Goal: Task Accomplishment & Management: Complete application form

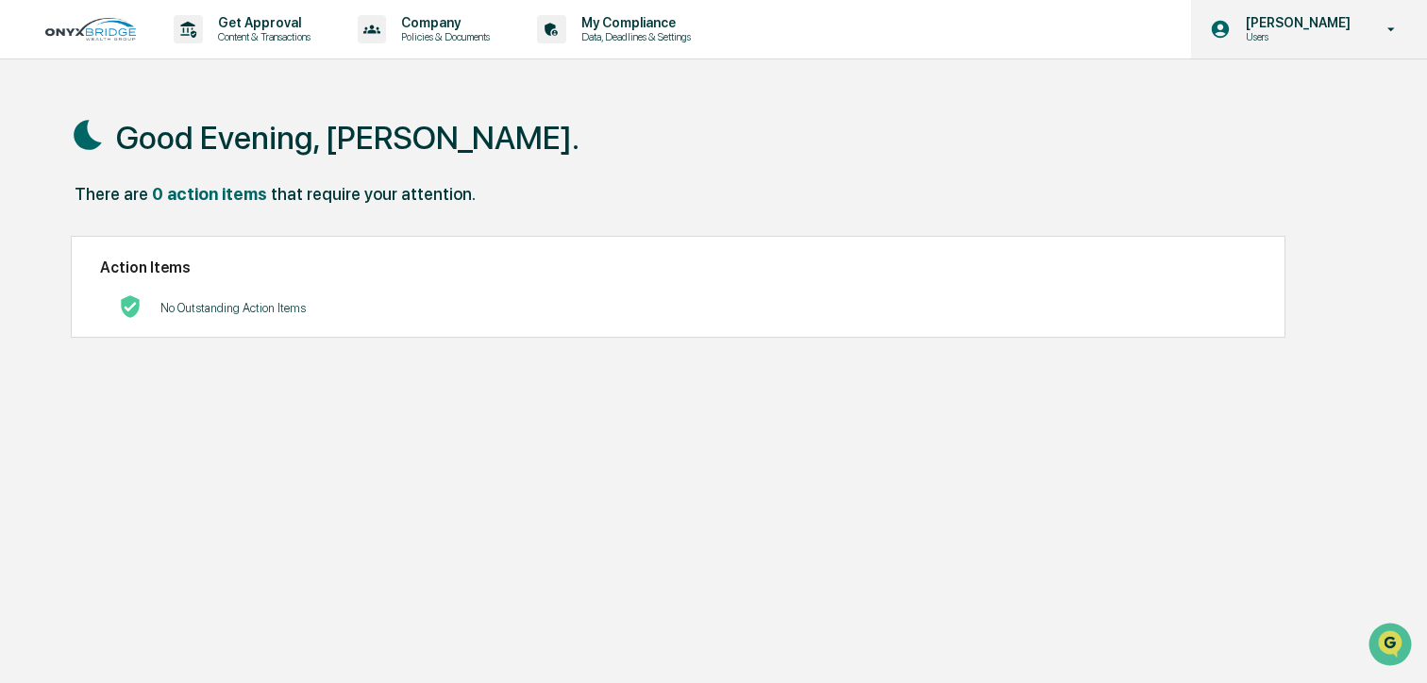
click at [1310, 46] on div "[PERSON_NAME] Users" at bounding box center [1309, 29] width 236 height 59
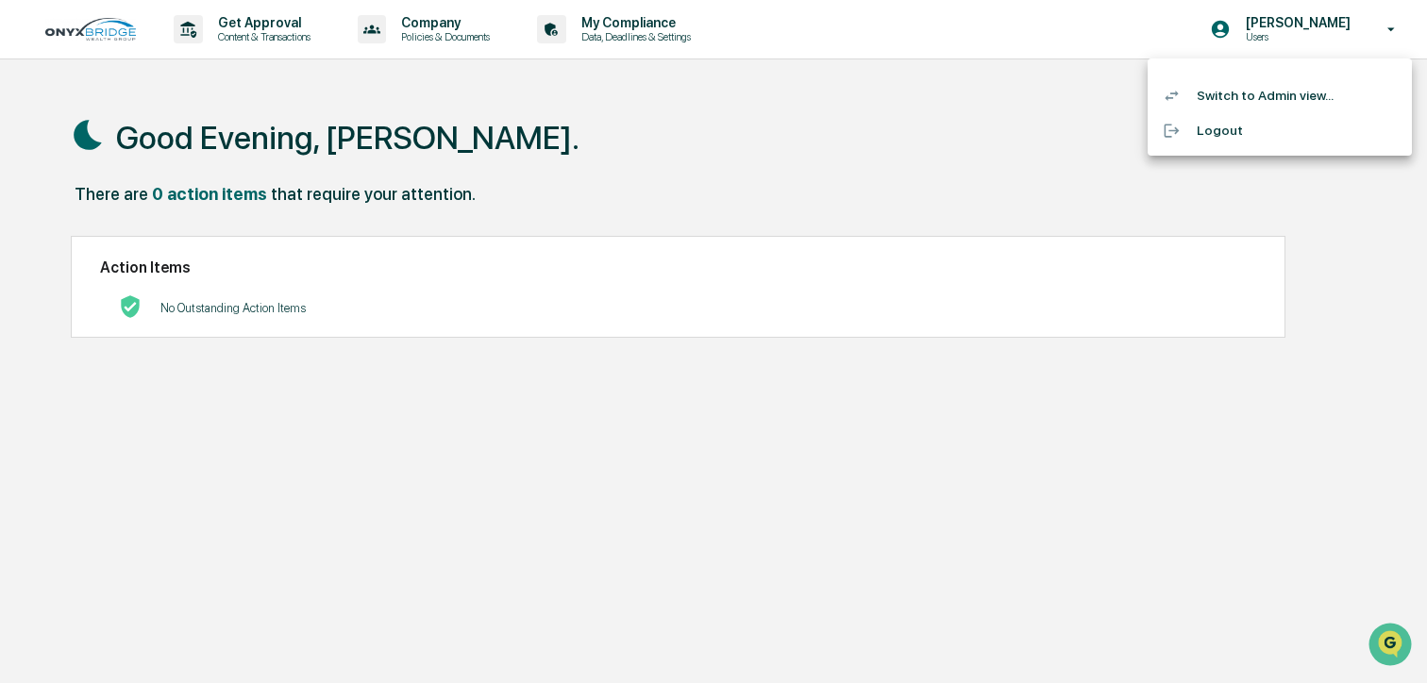
click at [1291, 92] on li "Switch to Admin view..." at bounding box center [1280, 95] width 264 height 35
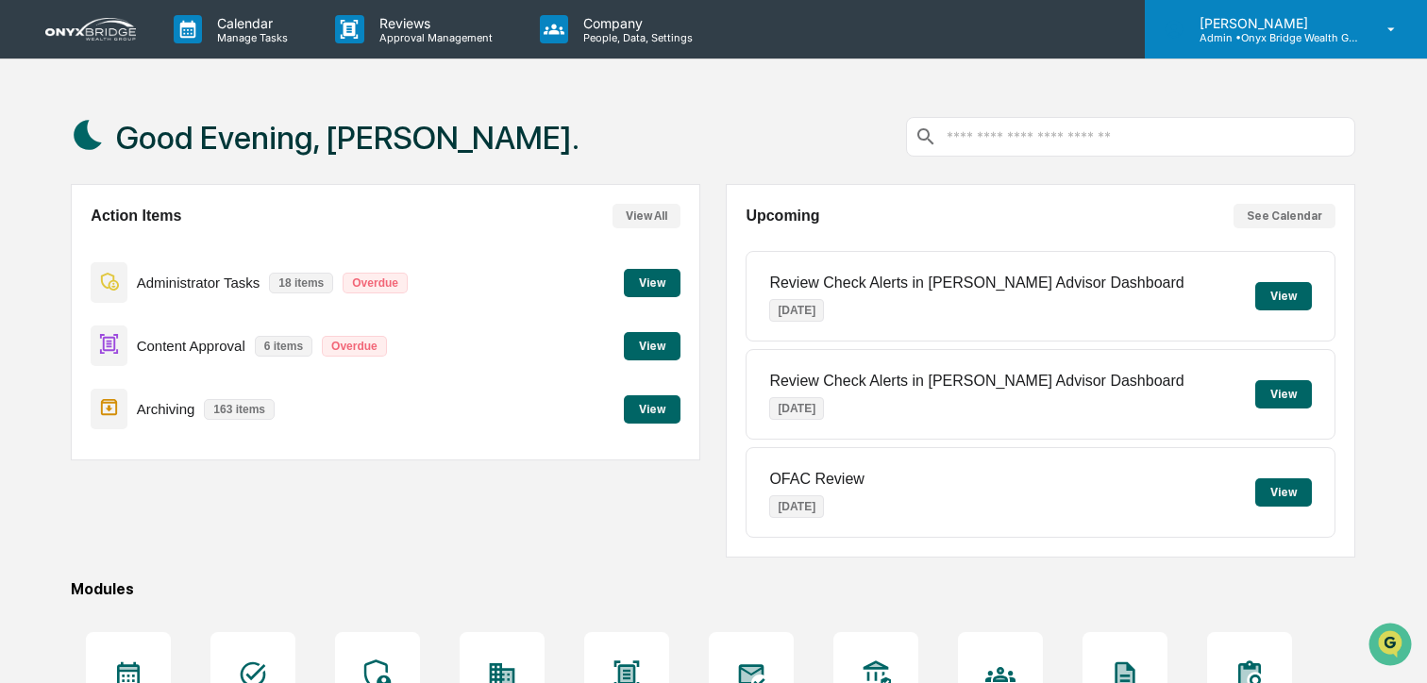
click at [1367, 30] on div "Cindy Schlanger Admin • Onyx Bridge Wealth Group LLC" at bounding box center [1286, 29] width 282 height 59
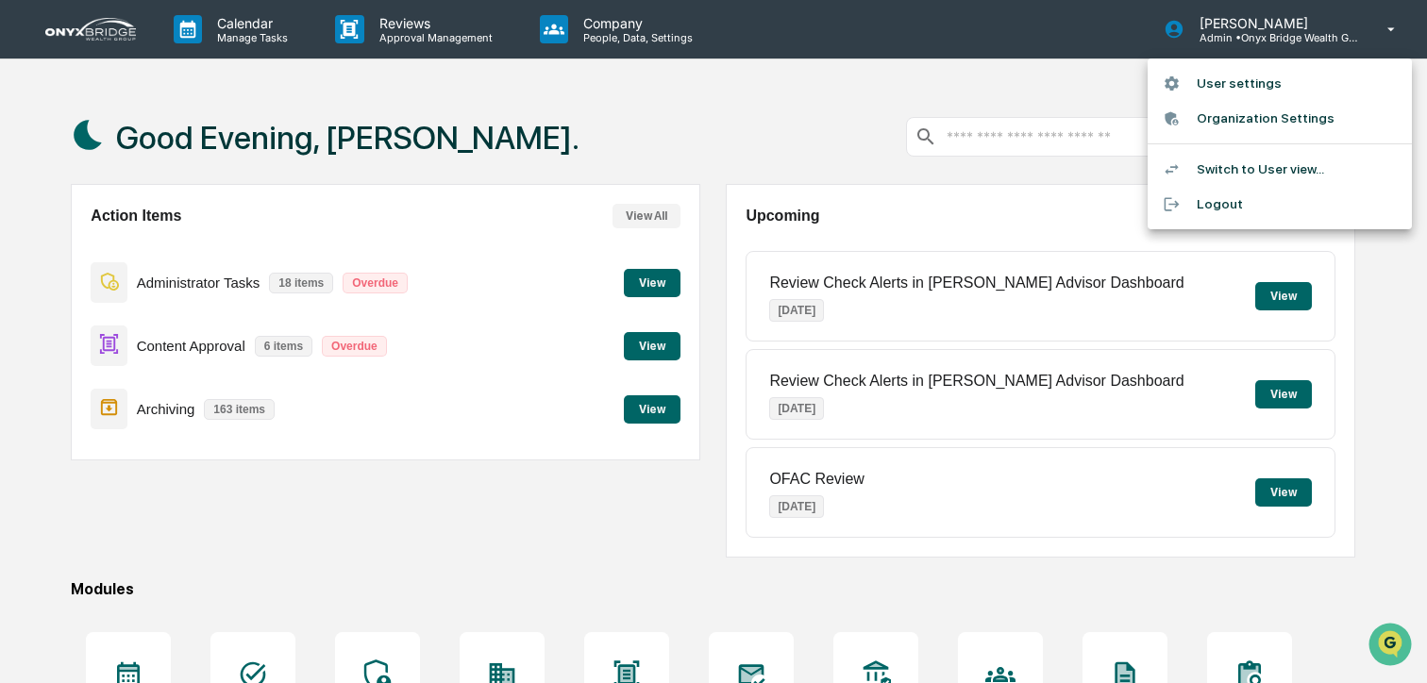
click at [1030, 107] on div at bounding box center [713, 341] width 1427 height 683
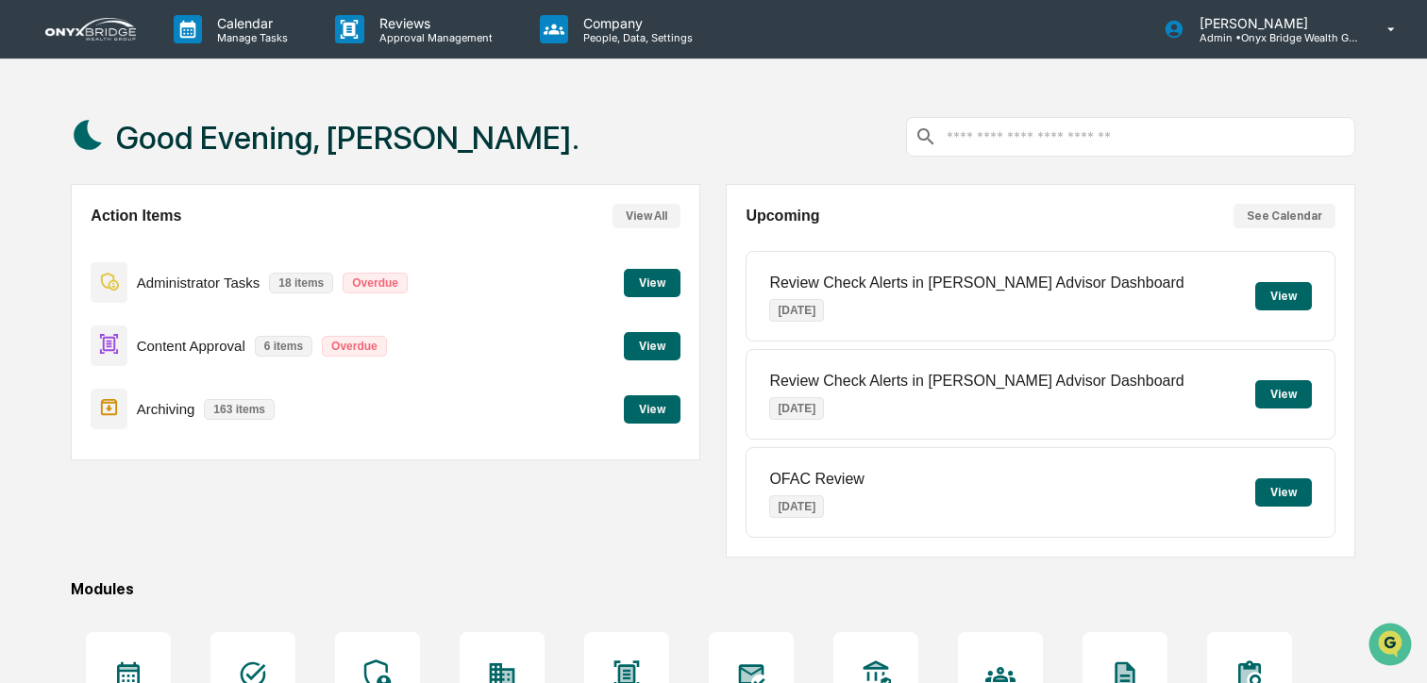
click at [667, 351] on button "View" at bounding box center [652, 346] width 57 height 28
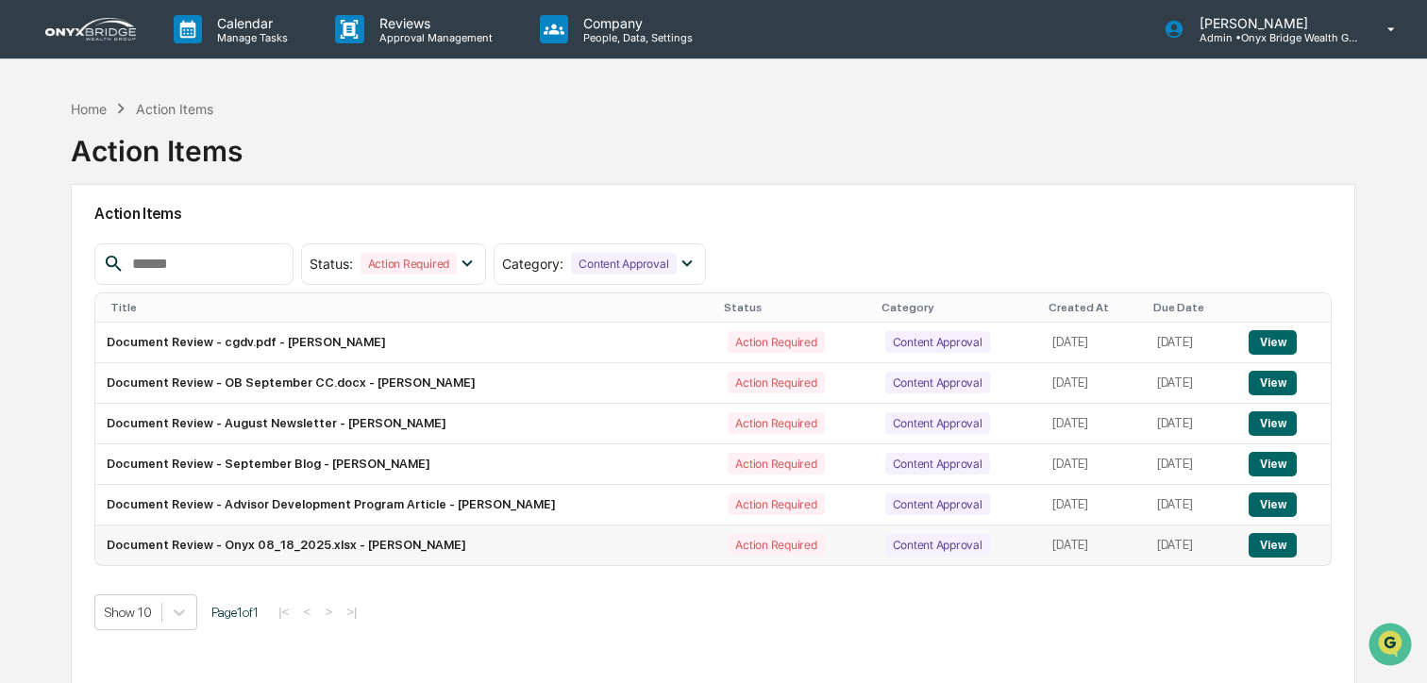
click at [1267, 550] on button "View" at bounding box center [1273, 545] width 48 height 25
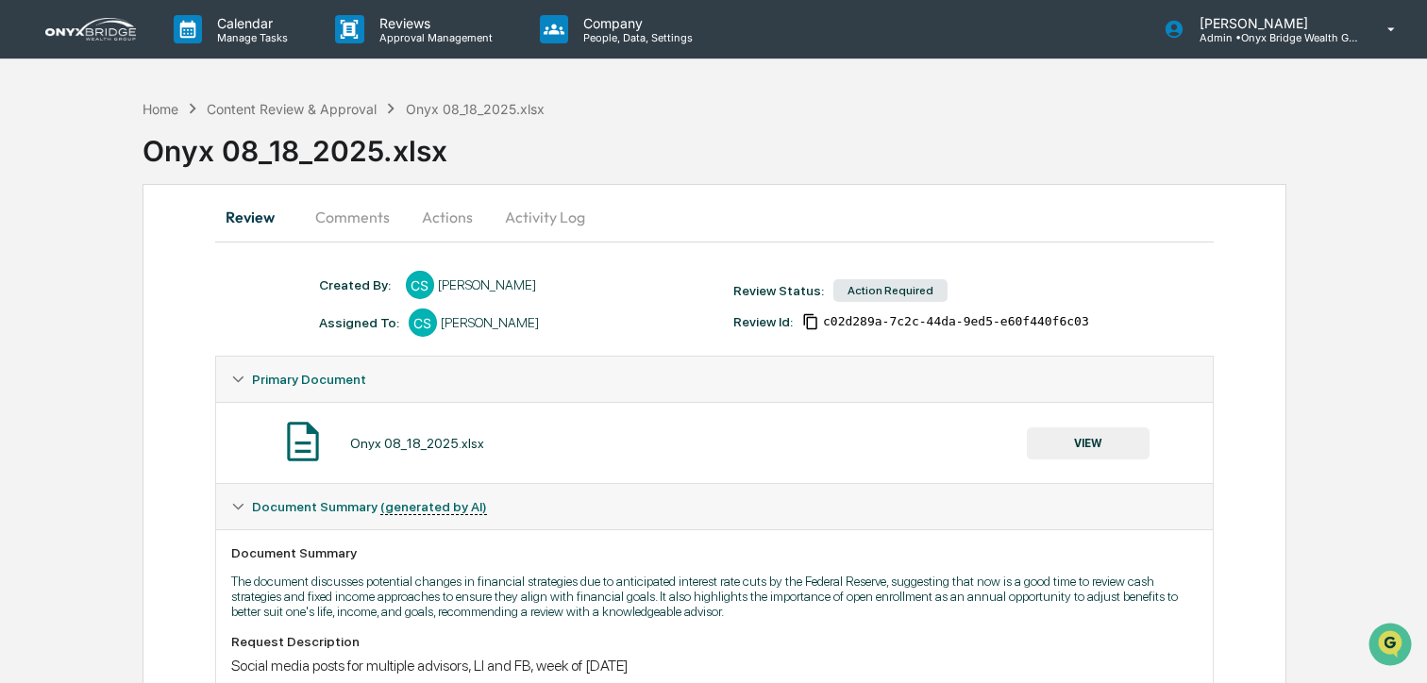
click at [427, 231] on button "Actions" at bounding box center [447, 216] width 85 height 45
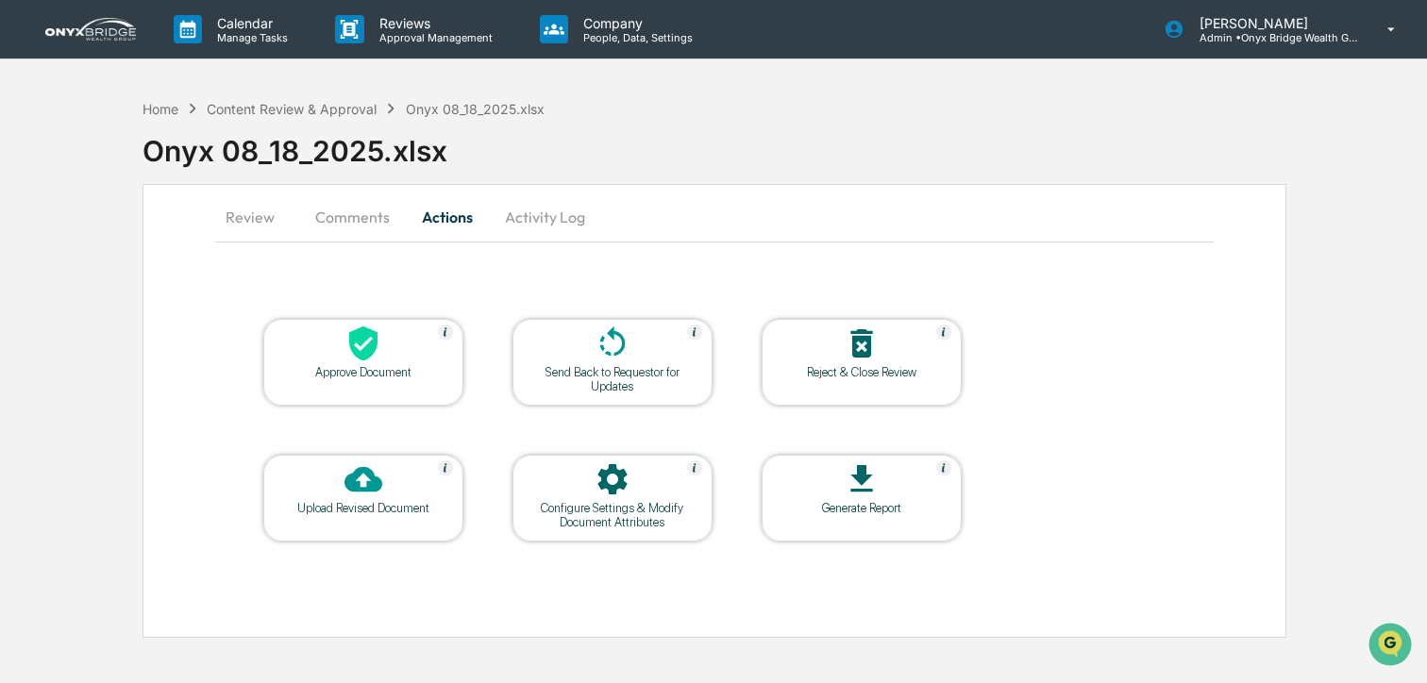
click at [386, 331] on div at bounding box center [363, 345] width 189 height 41
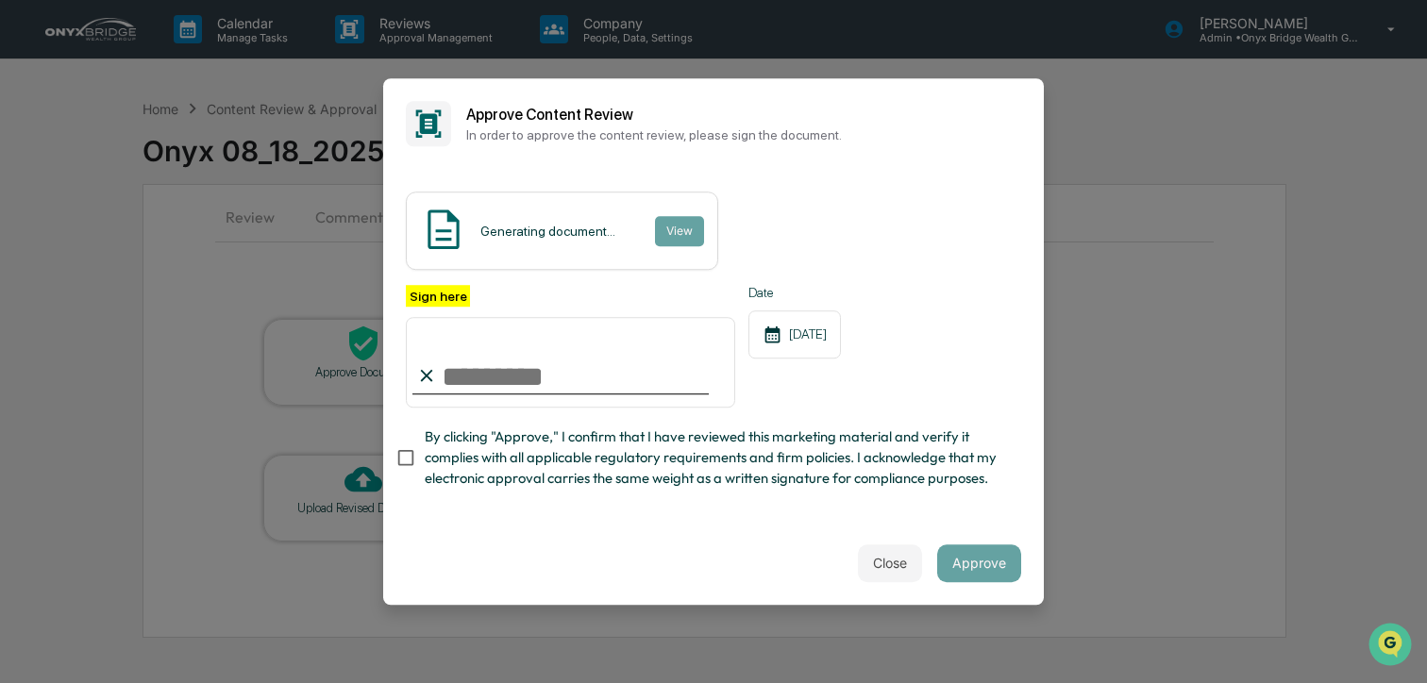
click at [595, 369] on input "Sign here" at bounding box center [570, 362] width 329 height 91
type input "**********"
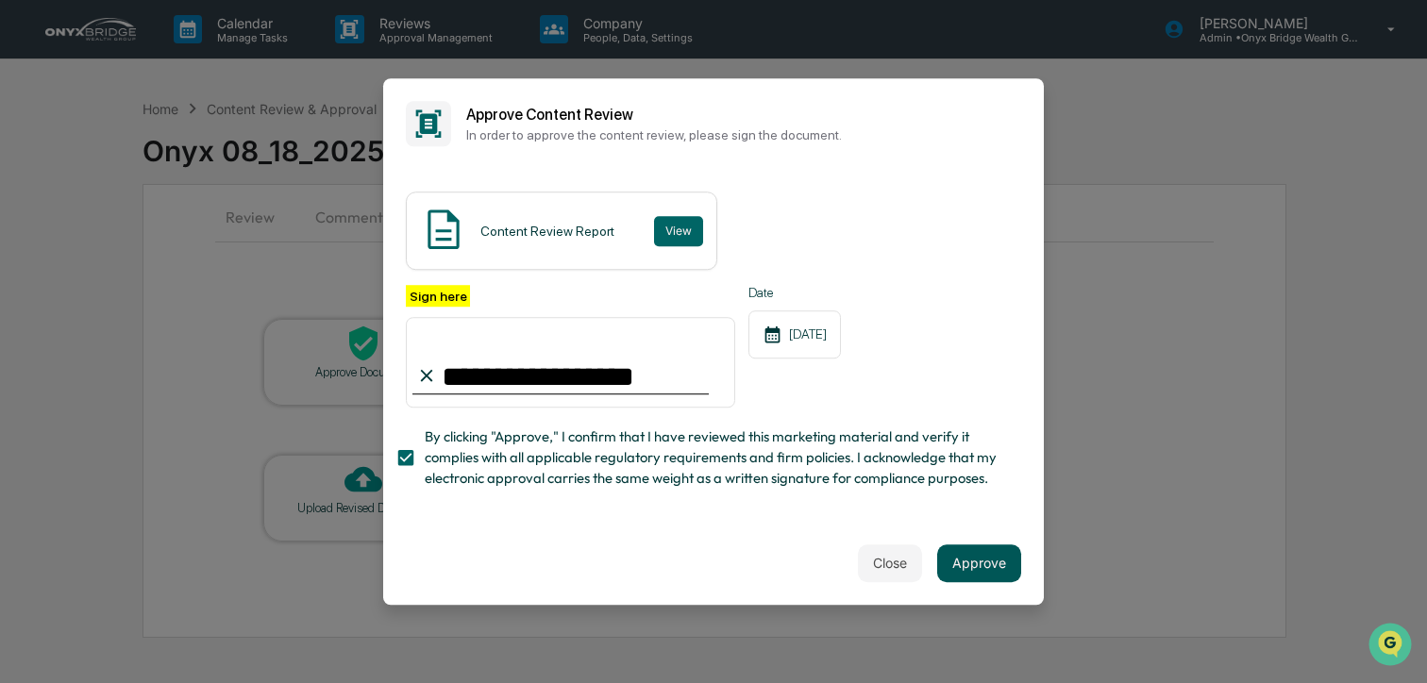
click at [982, 561] on button "Approve" at bounding box center [979, 564] width 84 height 38
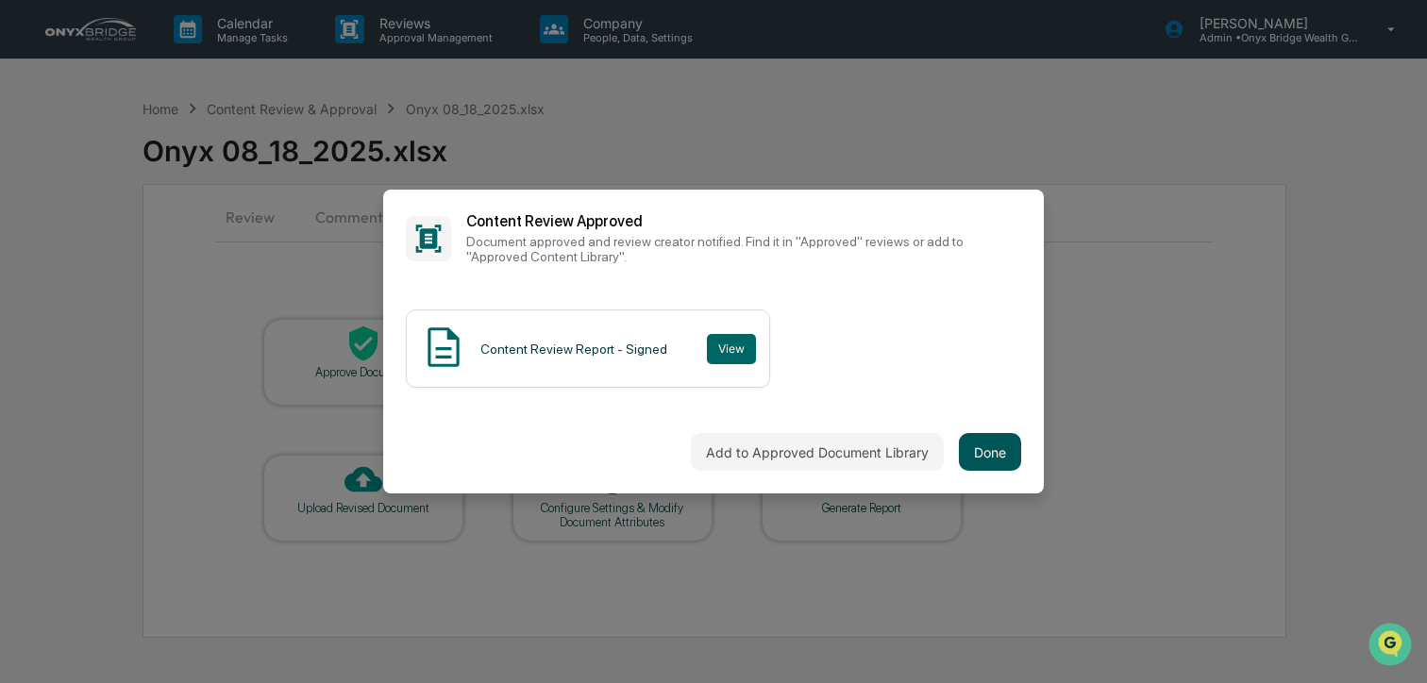
click at [969, 465] on button "Done" at bounding box center [990, 452] width 62 height 38
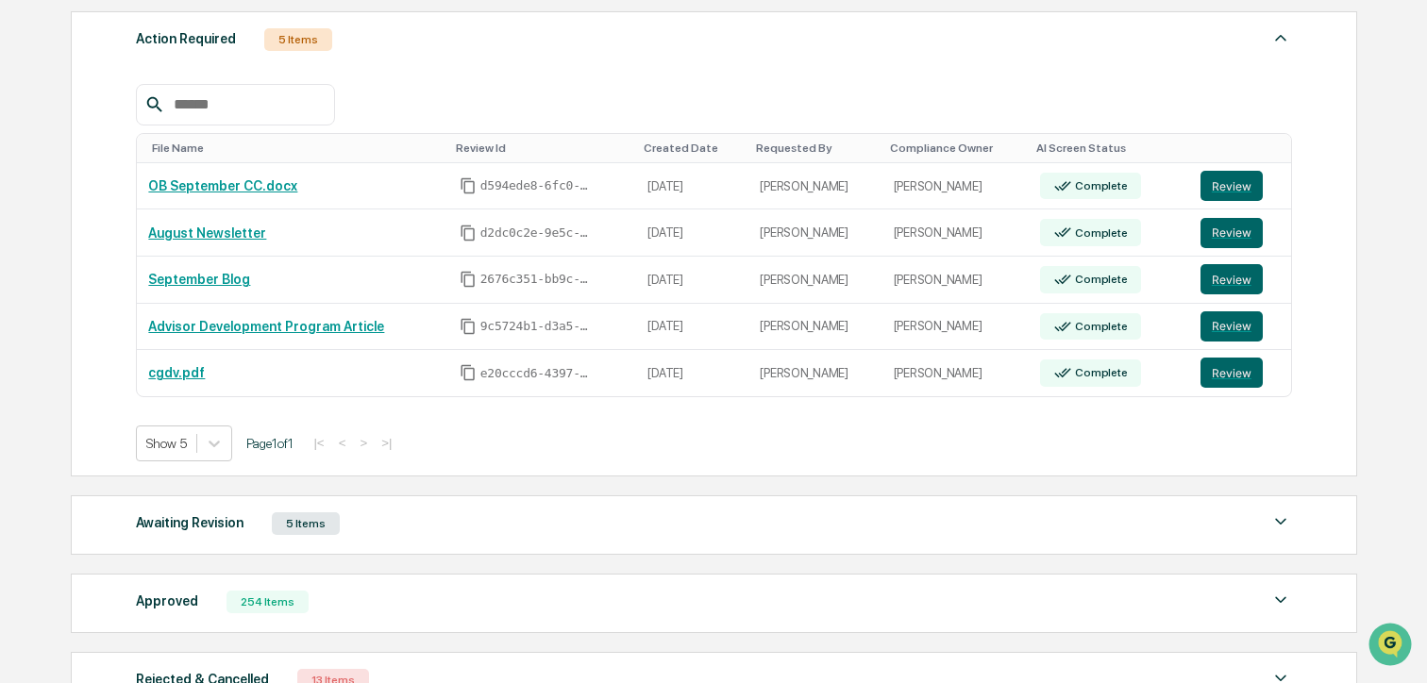
scroll to position [281, 0]
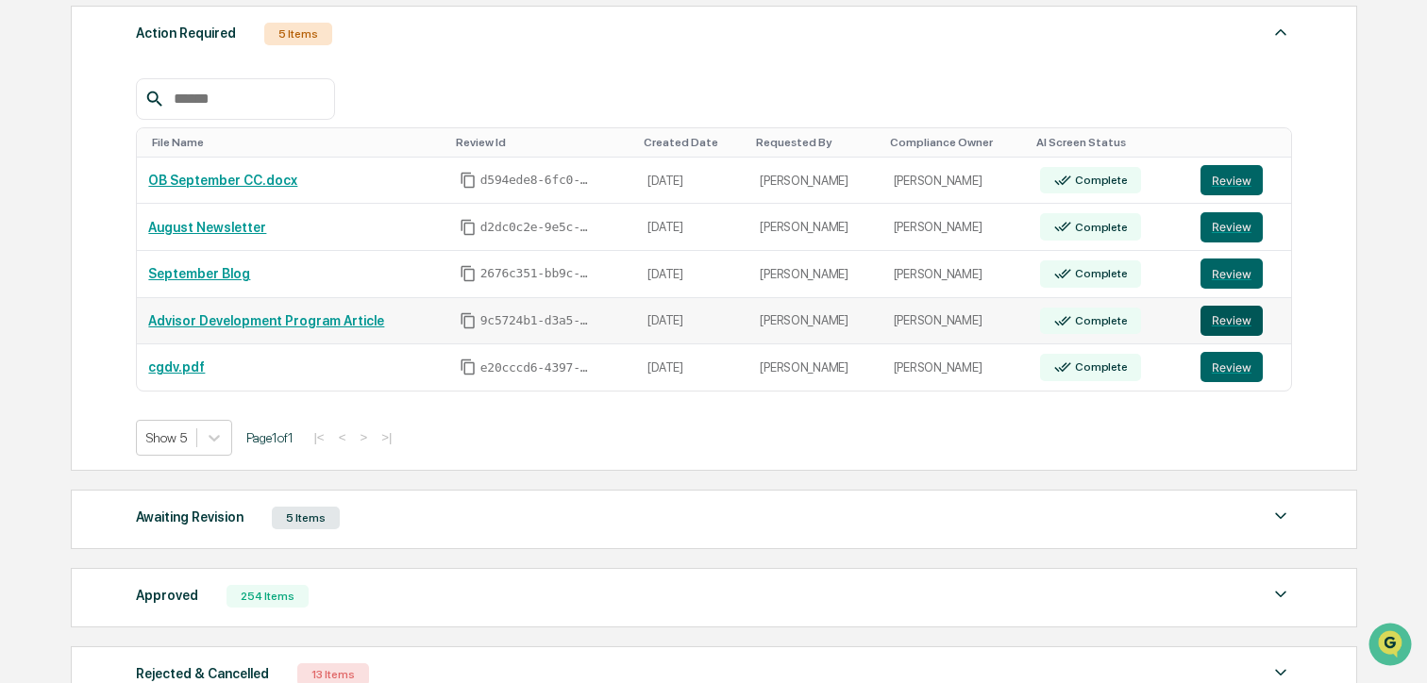
click at [1237, 328] on button "Review" at bounding box center [1231, 321] width 62 height 30
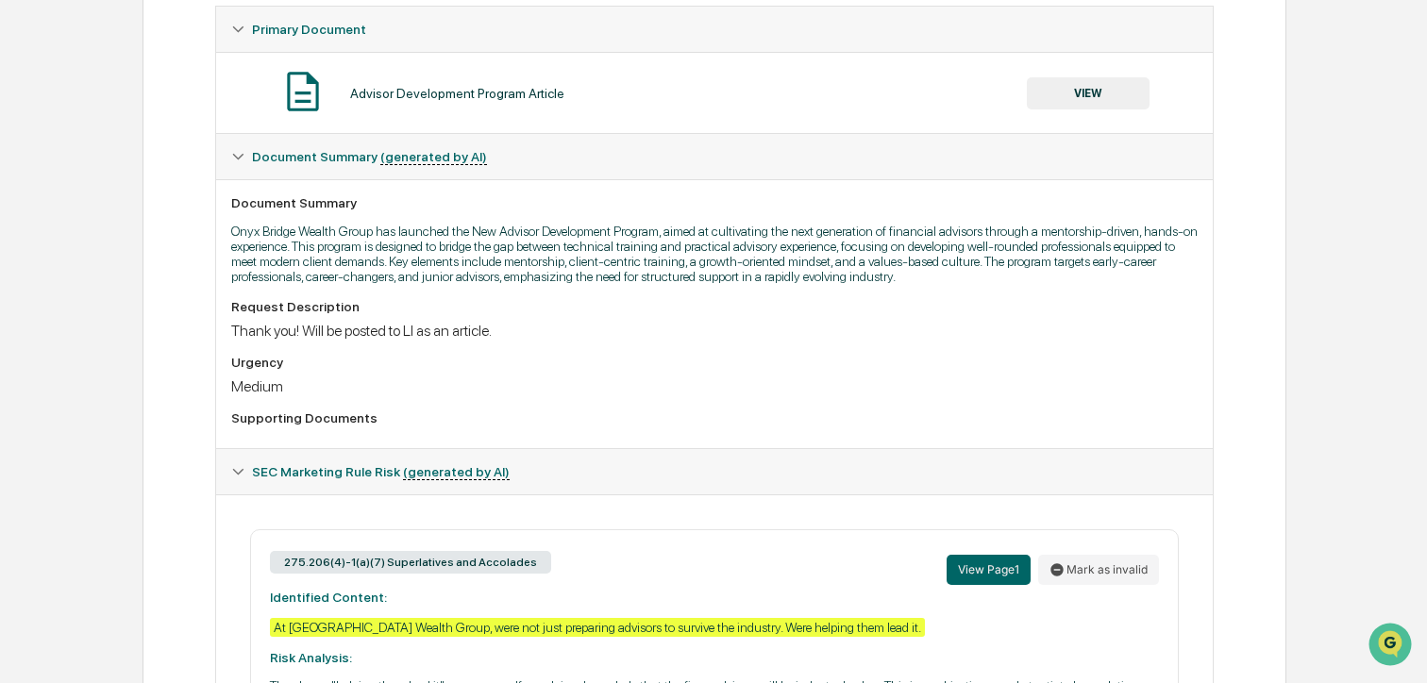
scroll to position [308, 0]
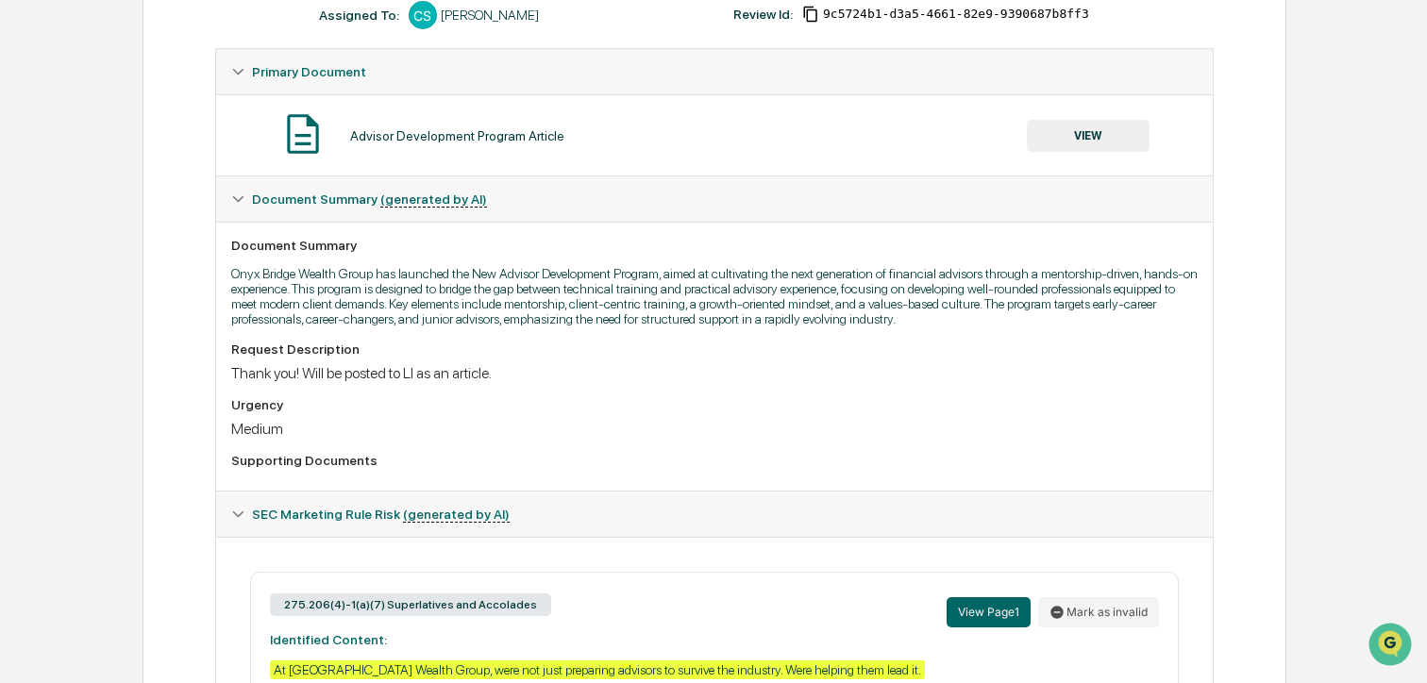
click at [1094, 134] on button "VIEW" at bounding box center [1088, 136] width 123 height 32
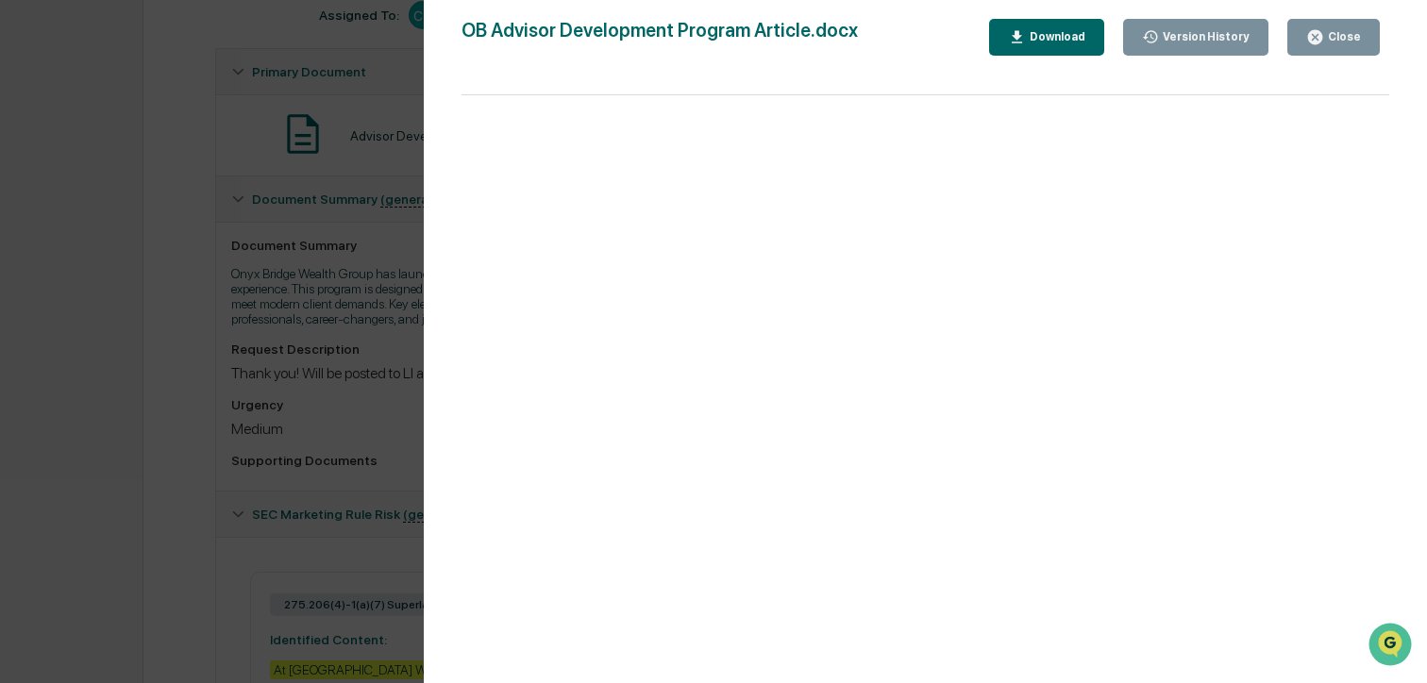
click at [1322, 44] on icon "button" at bounding box center [1315, 37] width 18 height 18
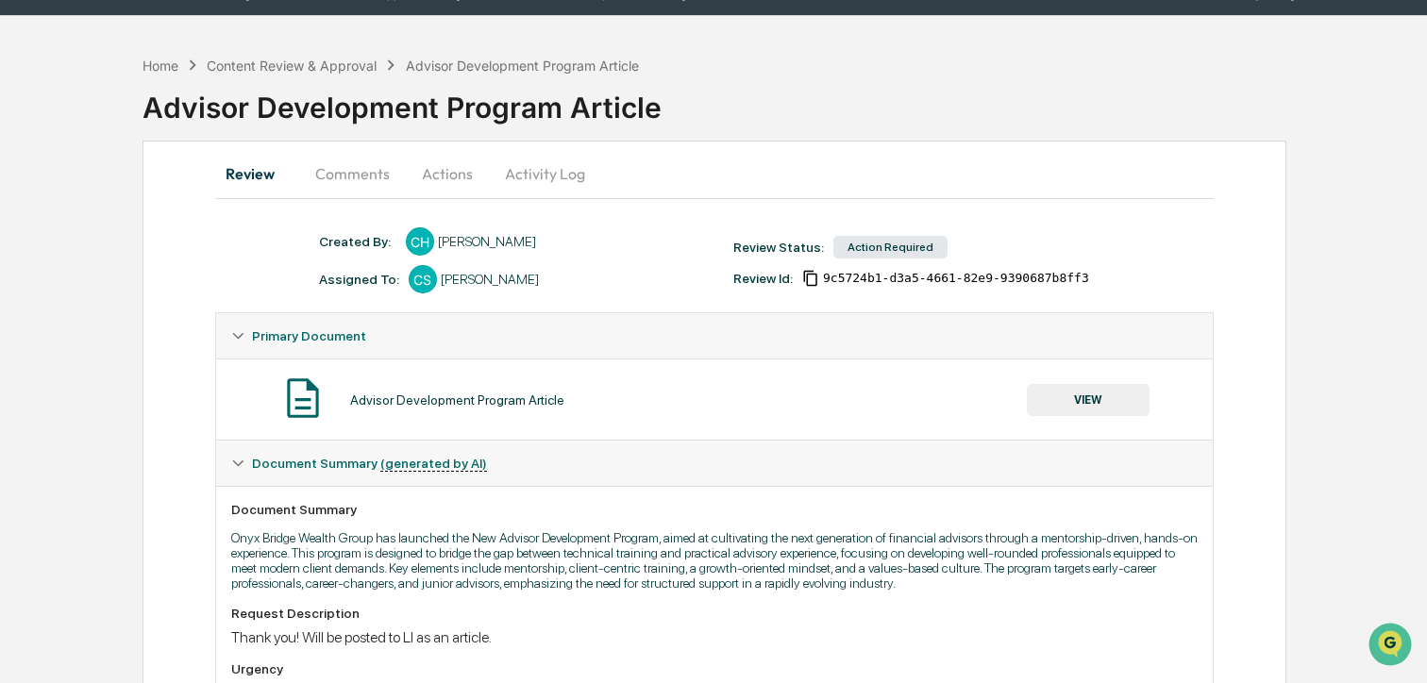
scroll to position [0, 0]
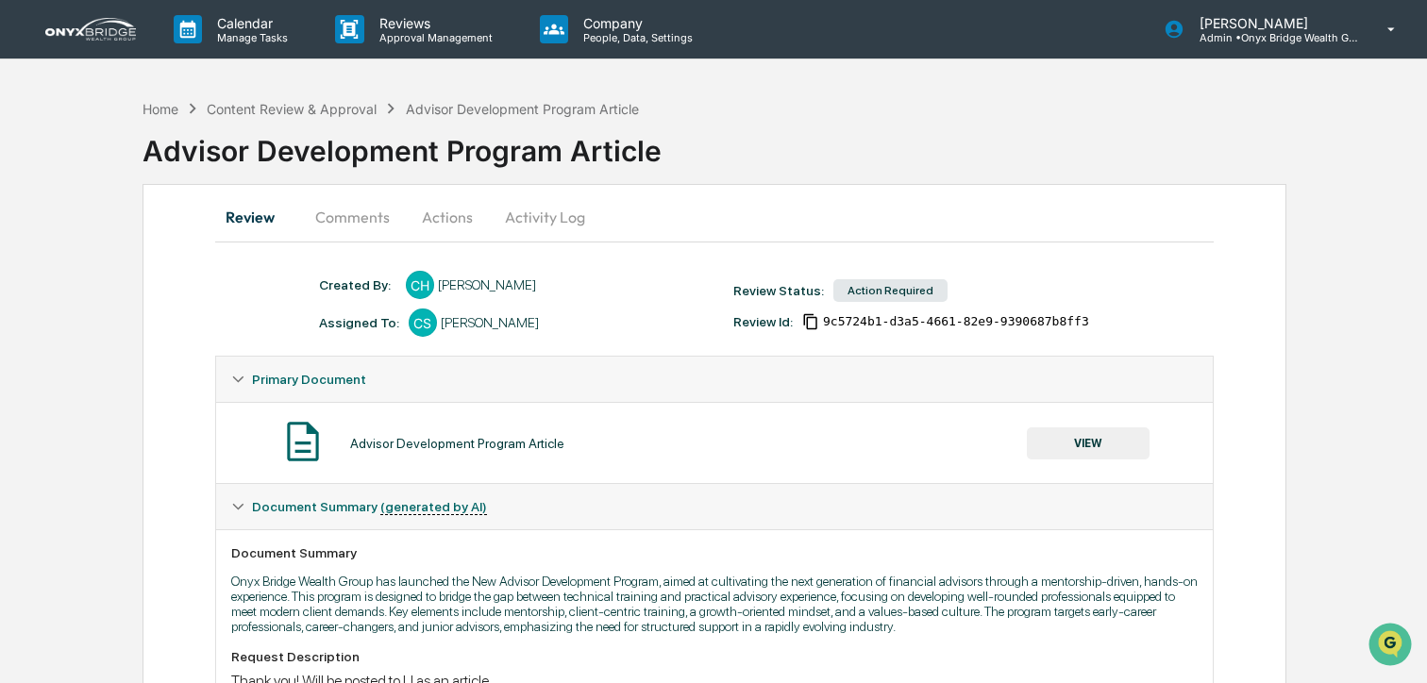
click at [354, 222] on button "Comments" at bounding box center [352, 216] width 105 height 45
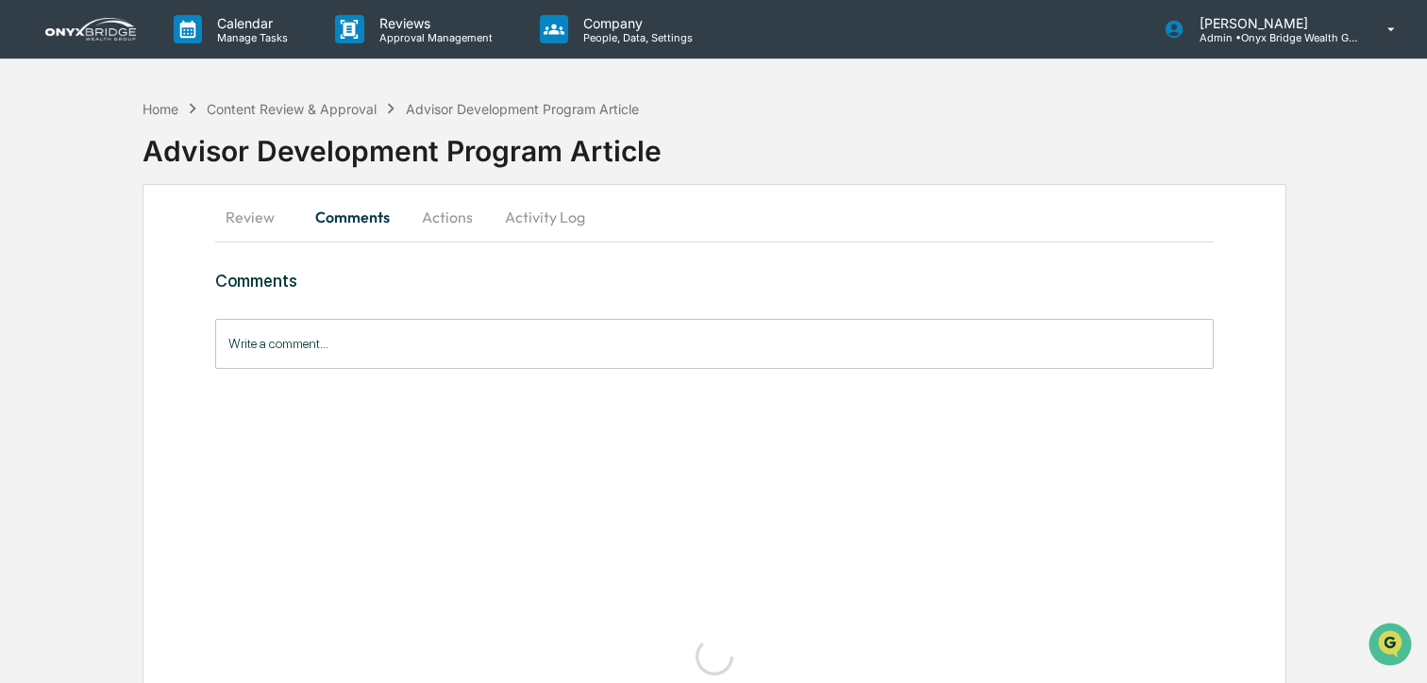
click at [344, 350] on input "Write a comment..." at bounding box center [714, 344] width 998 height 50
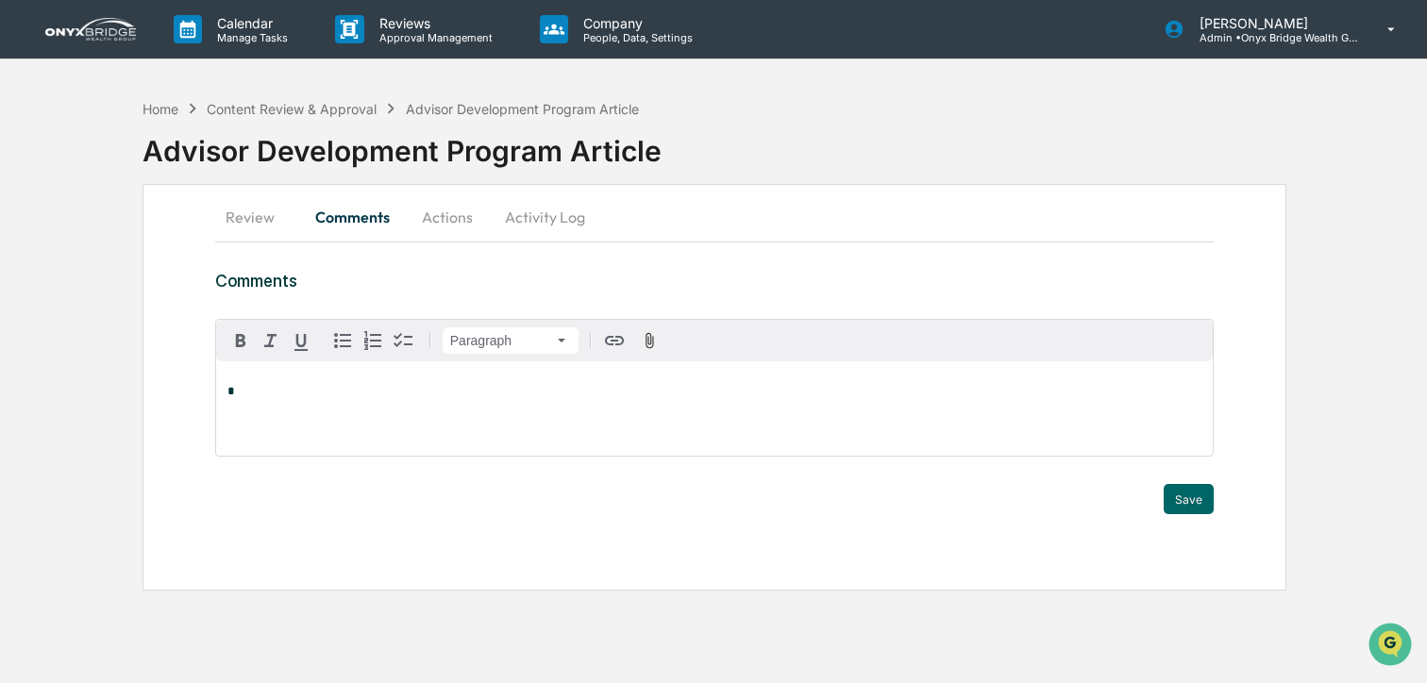
click at [448, 226] on button "Actions" at bounding box center [447, 216] width 85 height 45
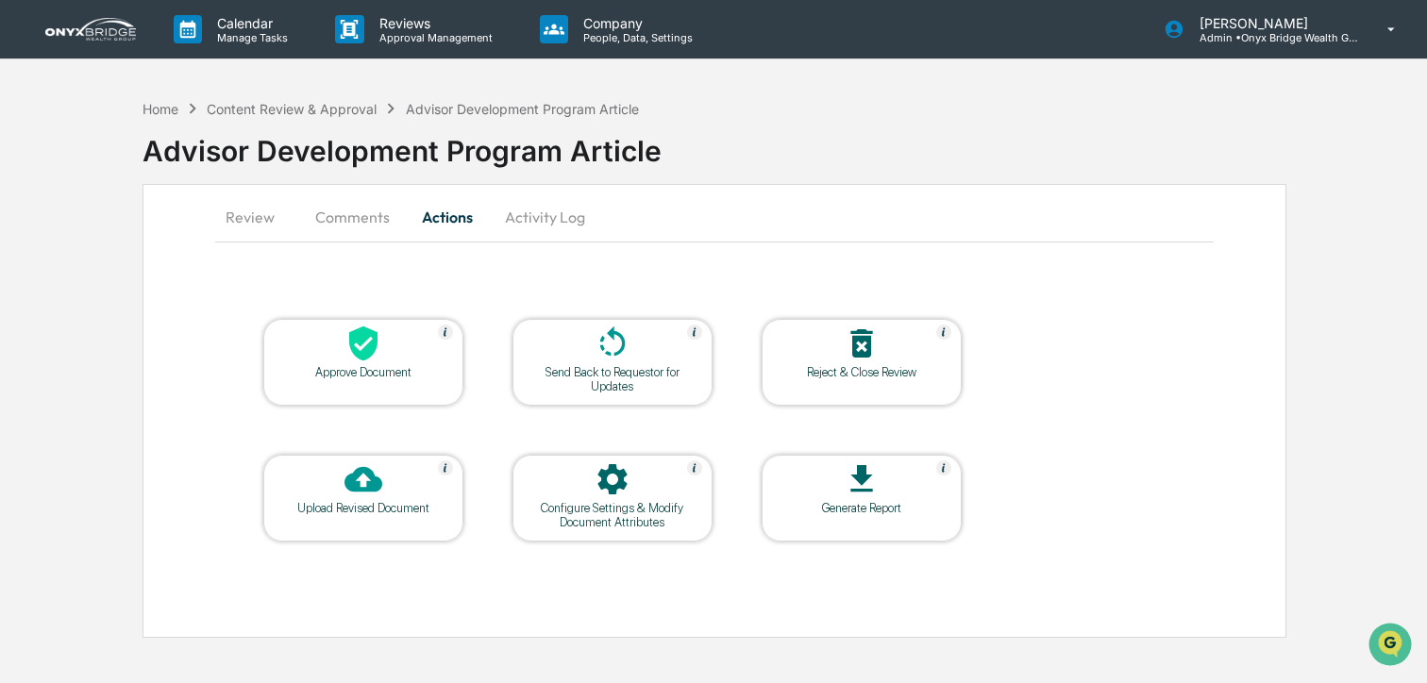
click at [587, 350] on div at bounding box center [612, 345] width 189 height 41
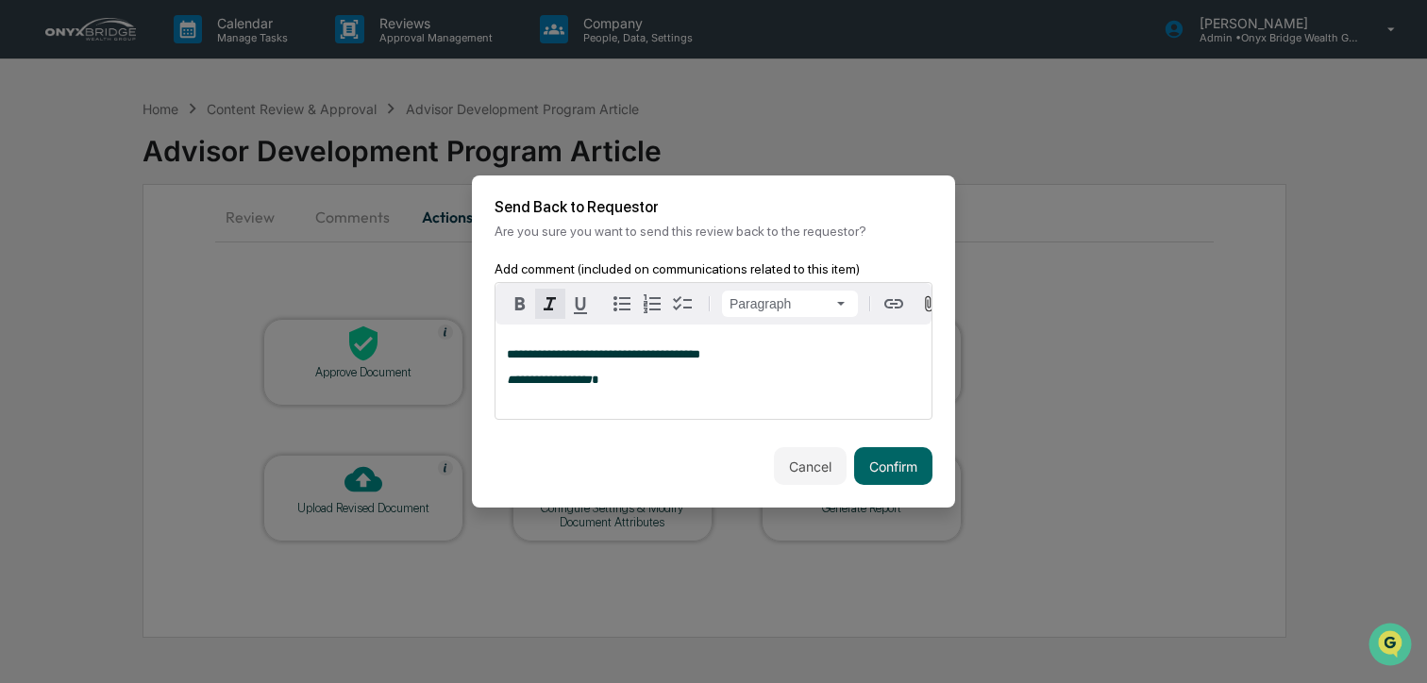
click at [627, 399] on div "**********" at bounding box center [713, 372] width 436 height 94
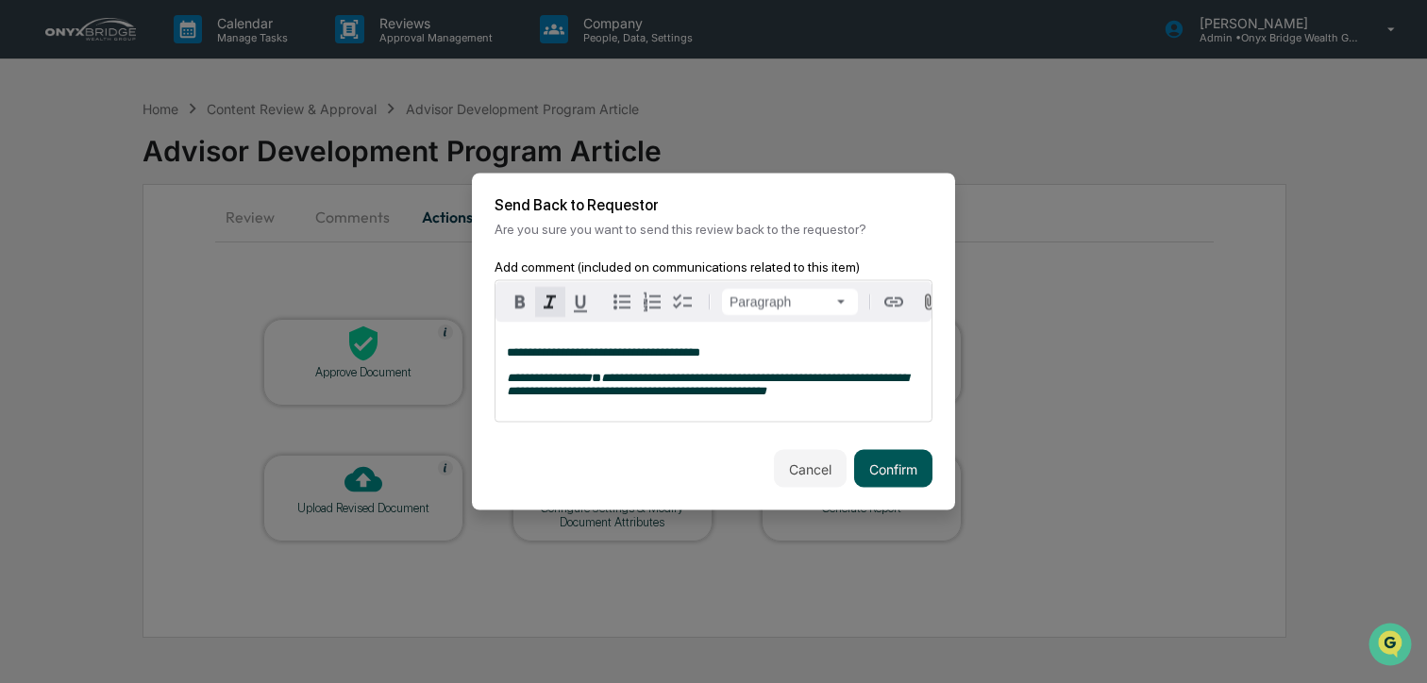
click at [887, 477] on button "Confirm" at bounding box center [893, 469] width 78 height 38
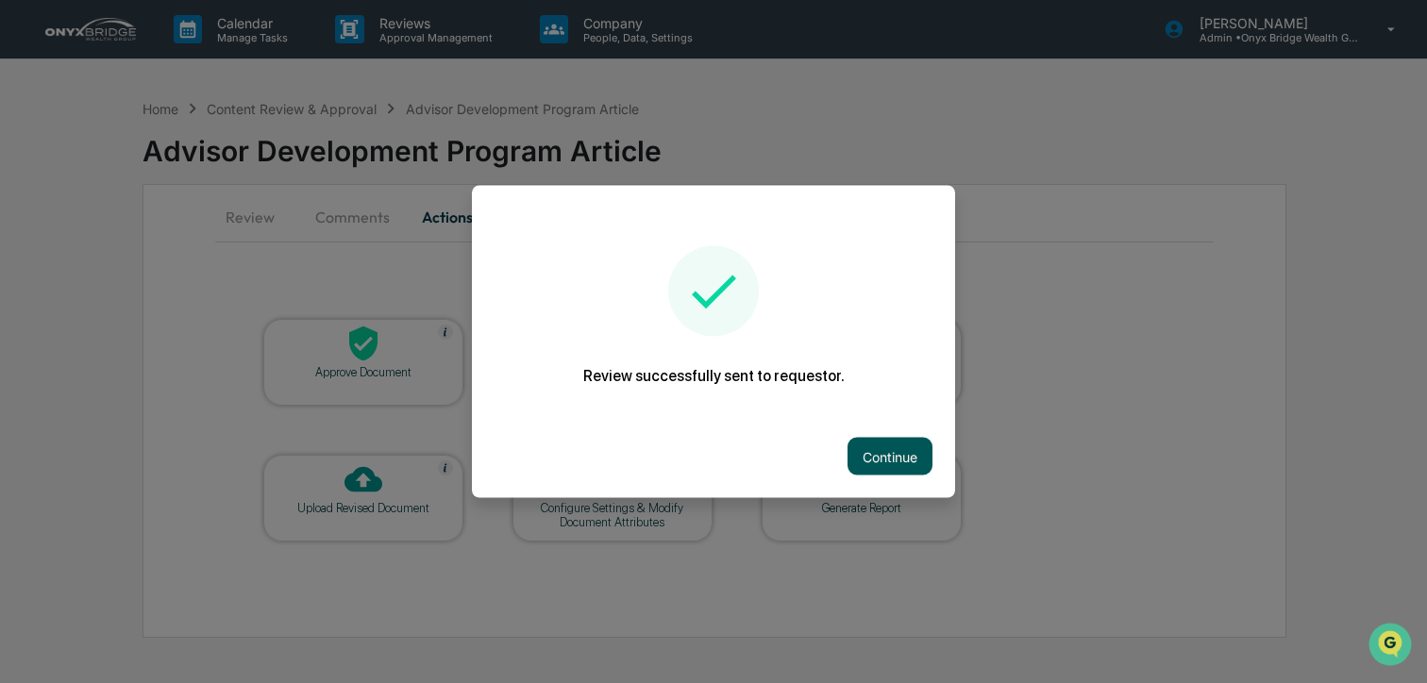
click at [890, 464] on button "Continue" at bounding box center [889, 457] width 85 height 38
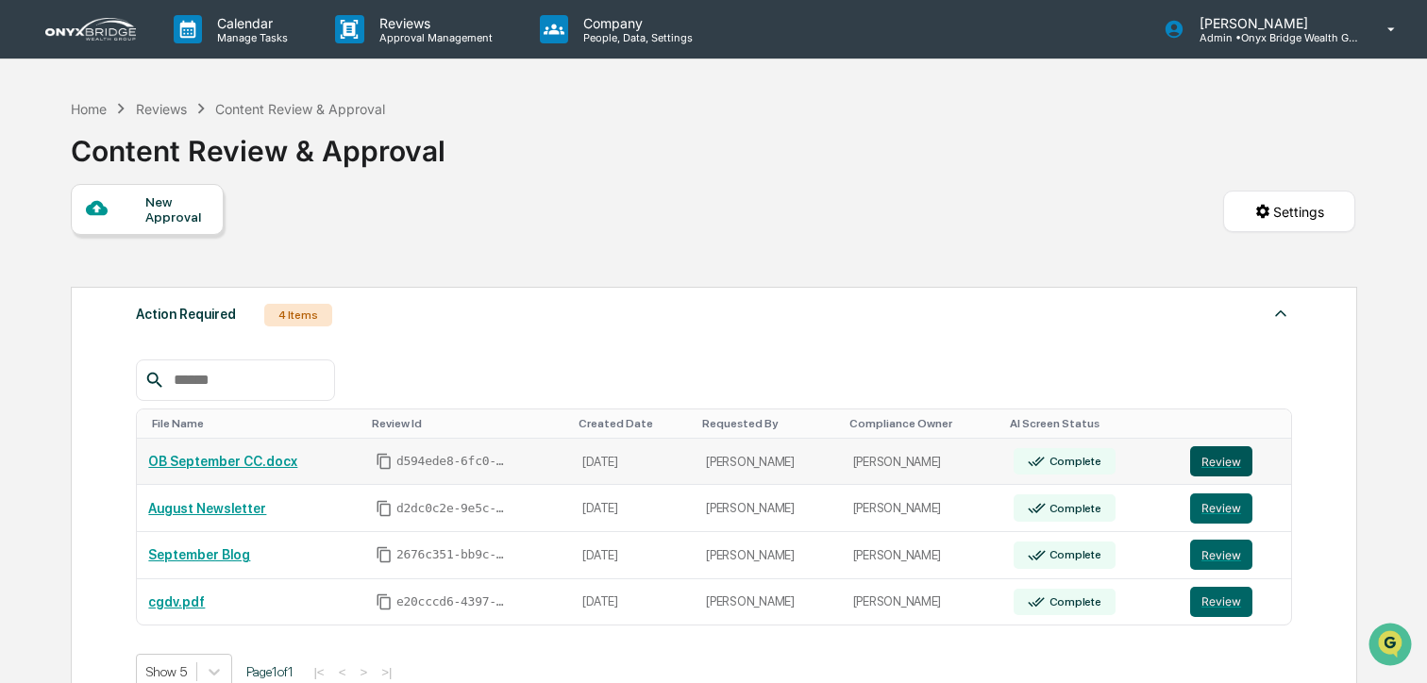
click at [1207, 457] on button "Review" at bounding box center [1221, 461] width 62 height 30
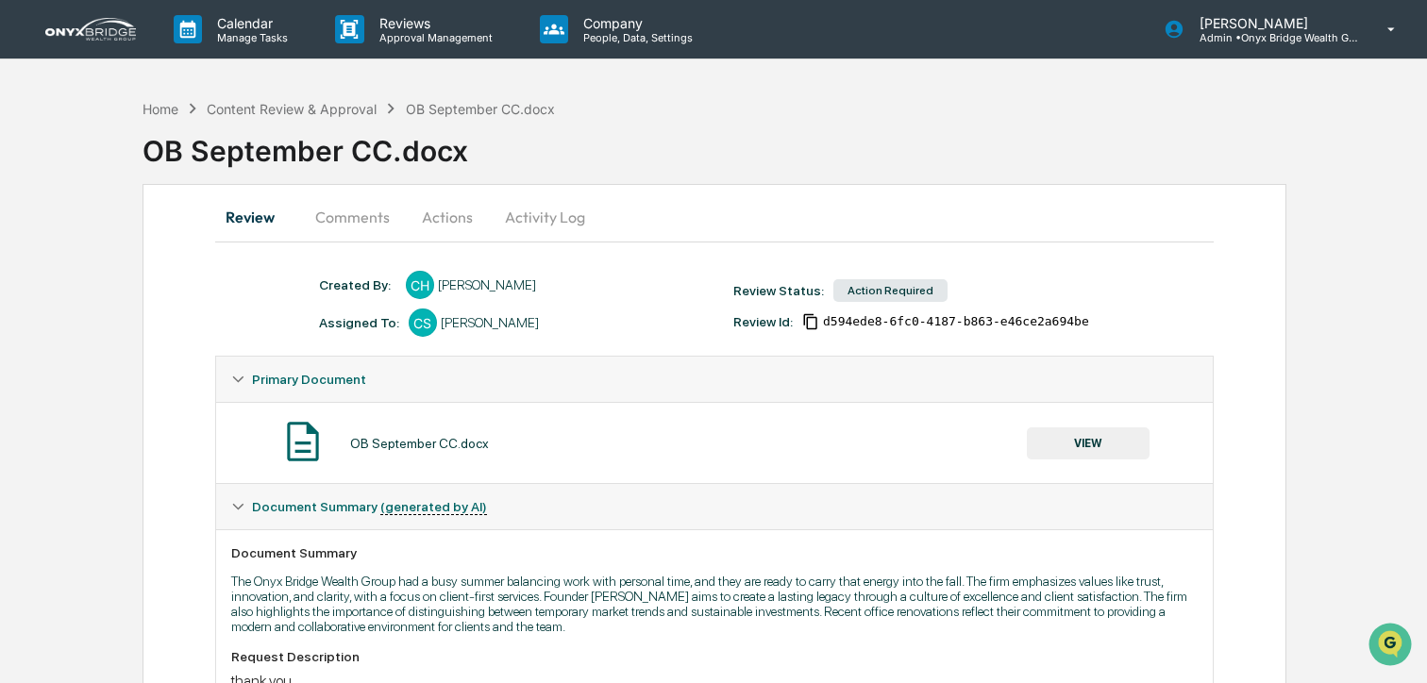
click at [1089, 450] on button "VIEW" at bounding box center [1088, 443] width 123 height 32
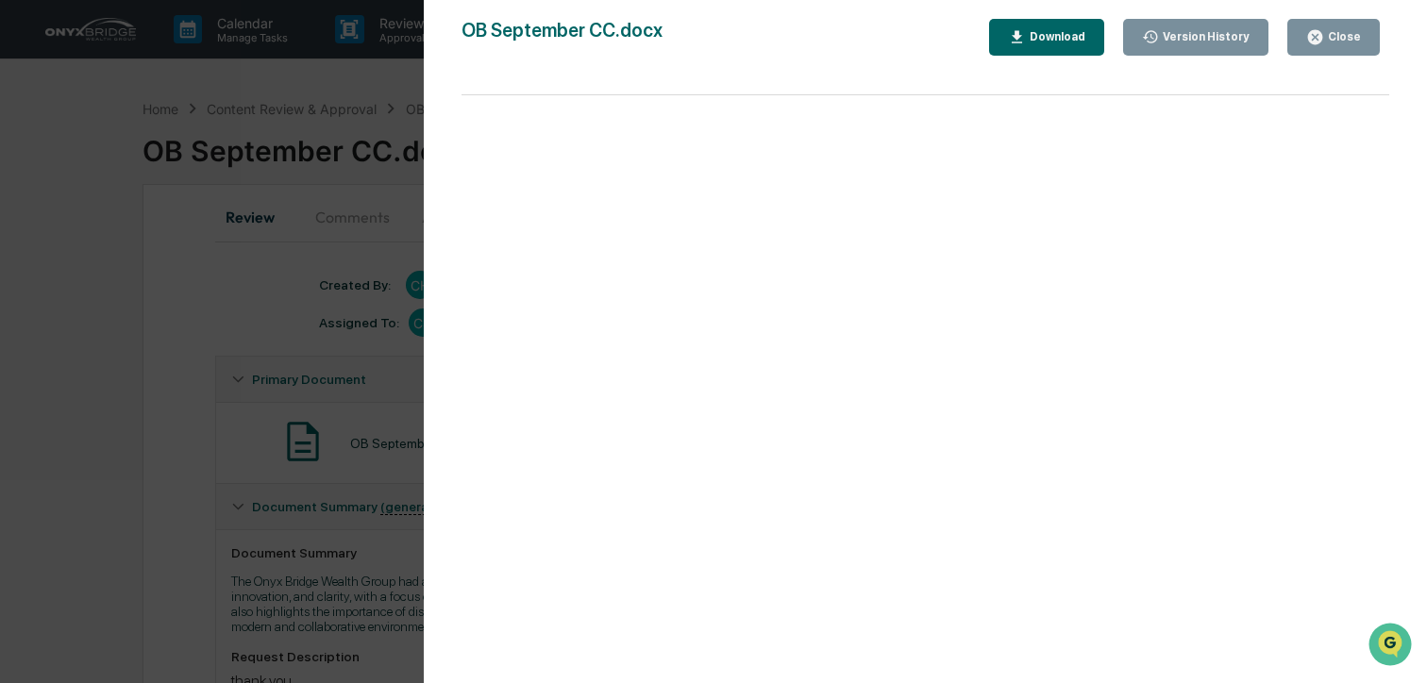
click at [1332, 64] on div "OB September CC.docx Close Version History Download Page 1 100%" at bounding box center [925, 360] width 928 height 683
click at [1332, 46] on button "Close" at bounding box center [1333, 37] width 92 height 37
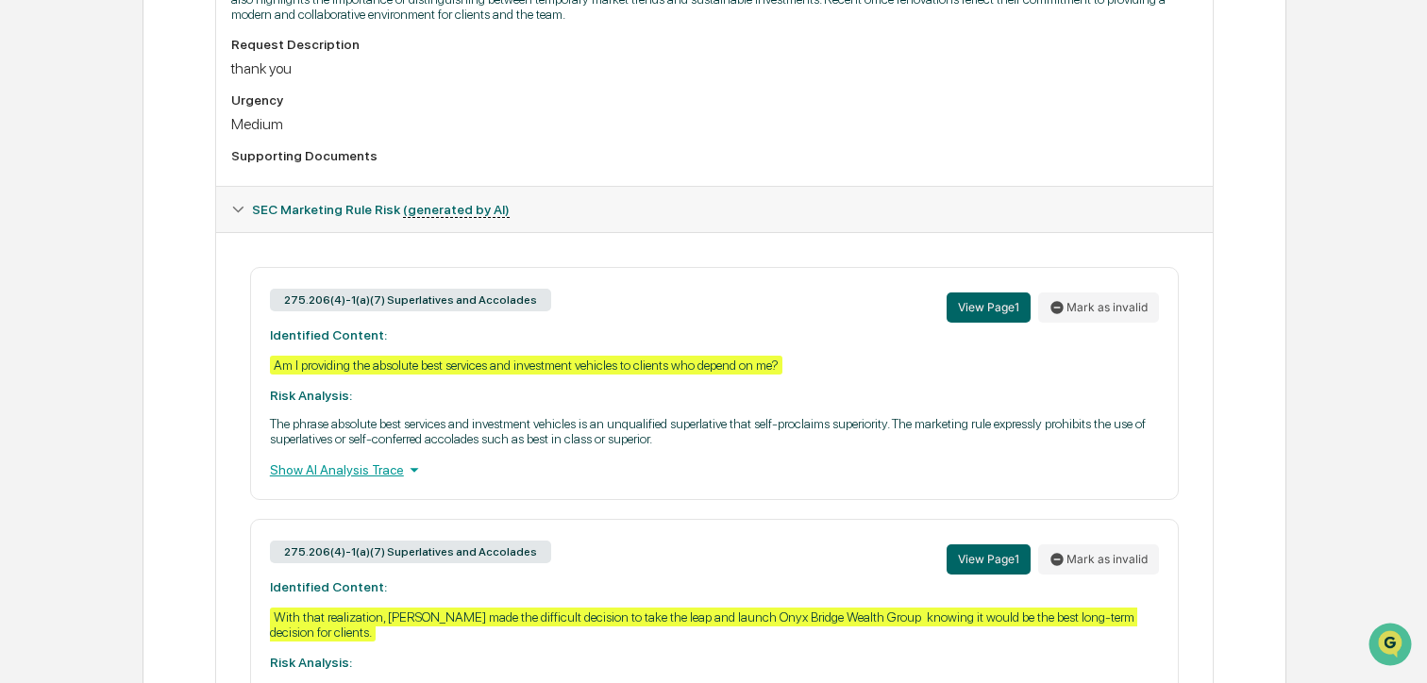
scroll to position [616, 0]
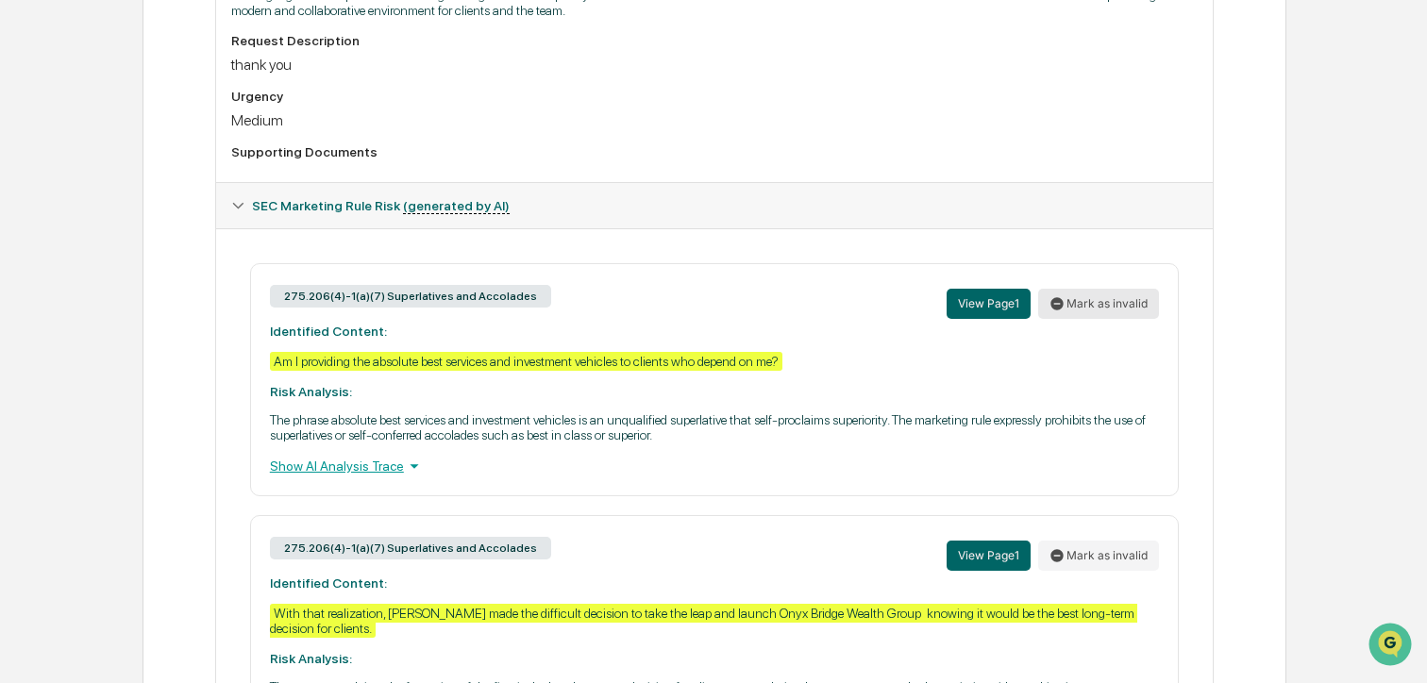
click at [1064, 308] on icon at bounding box center [1056, 303] width 15 height 15
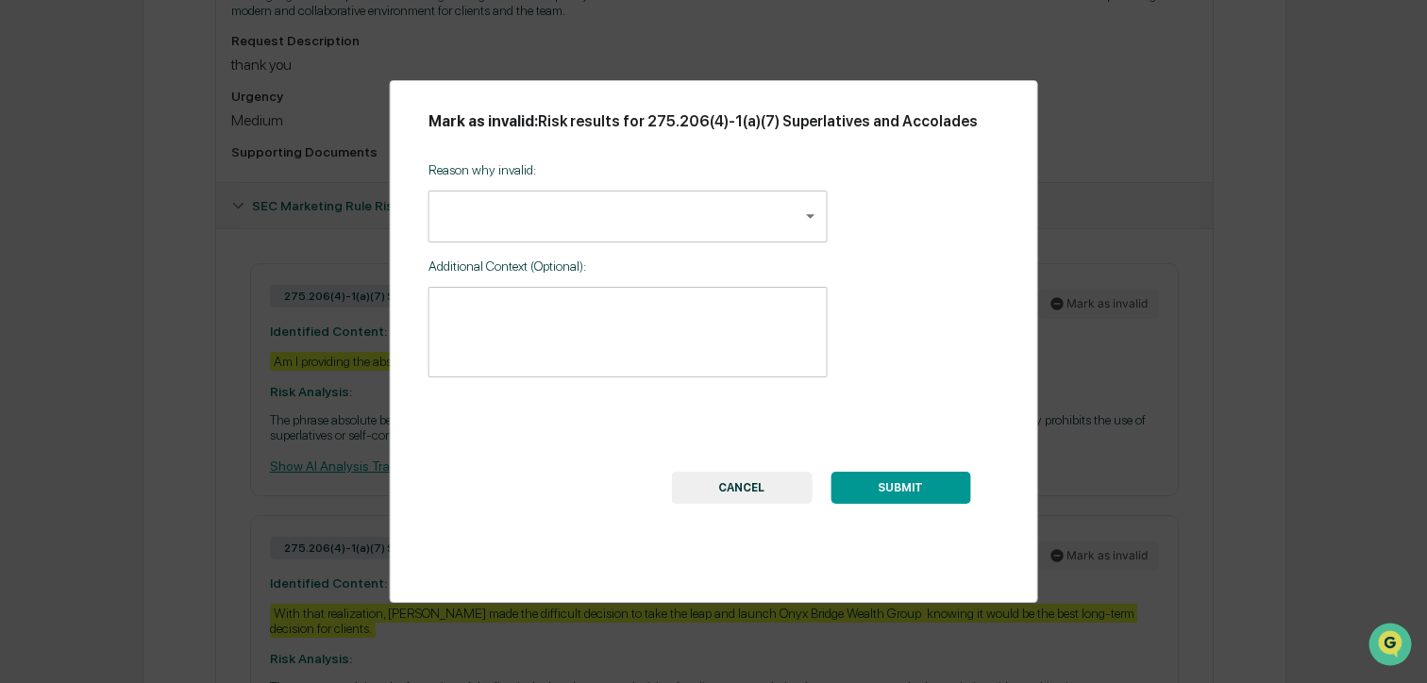
click at [672, 271] on div "Reason why invalid: ​ ​ Additional Context (Optional): * ​" at bounding box center [627, 262] width 399 height 227
click at [672, 248] on body "Calendar Manage Tasks Reviews Approval Management Company People, Data, Setting…" at bounding box center [713, 242] width 1427 height 1716
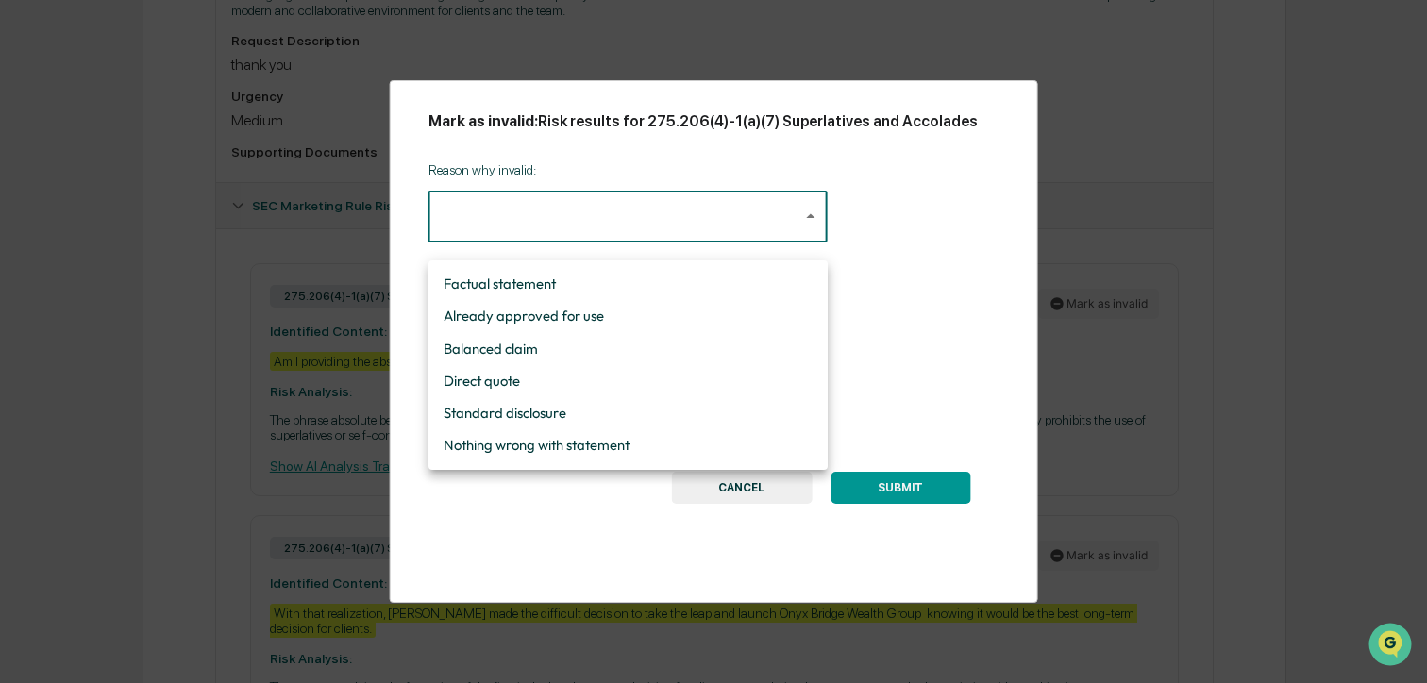
click at [644, 439] on li "Nothing wrong with statement" at bounding box center [627, 445] width 399 height 32
type input "**********"
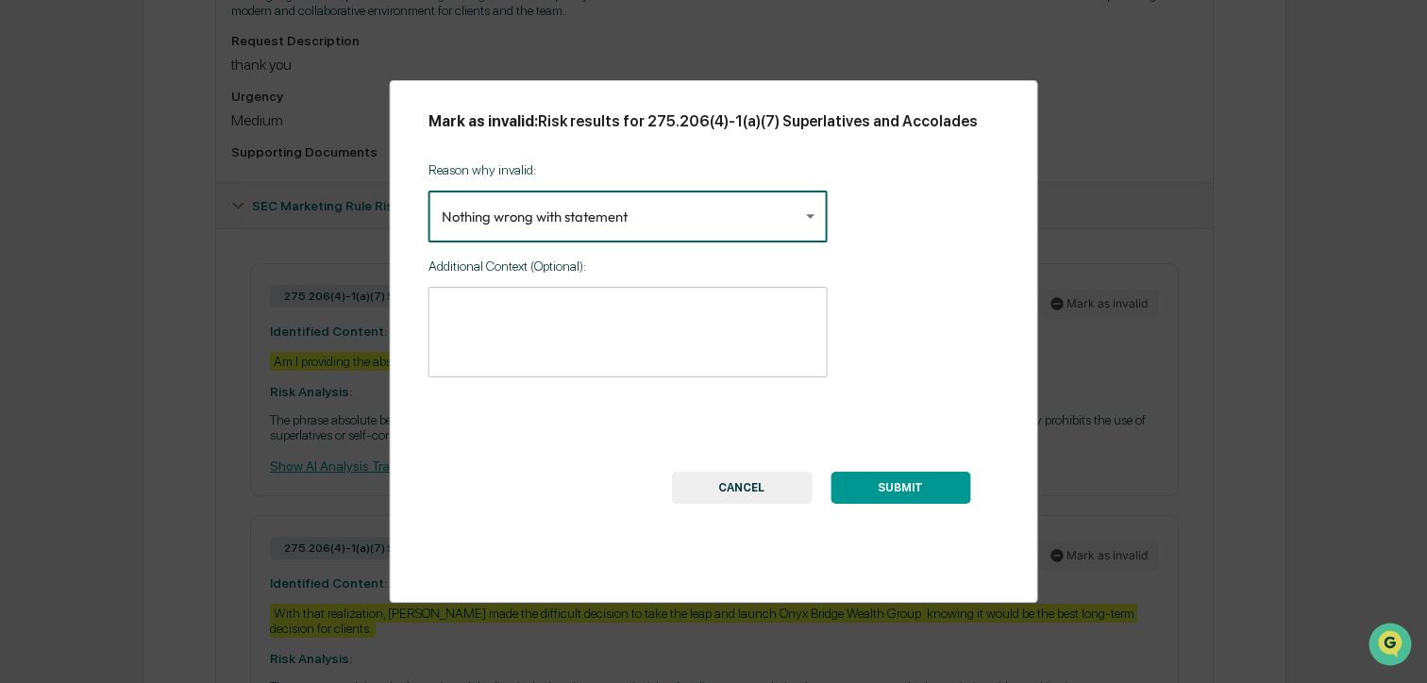
click at [638, 377] on div "* ​" at bounding box center [627, 332] width 399 height 91
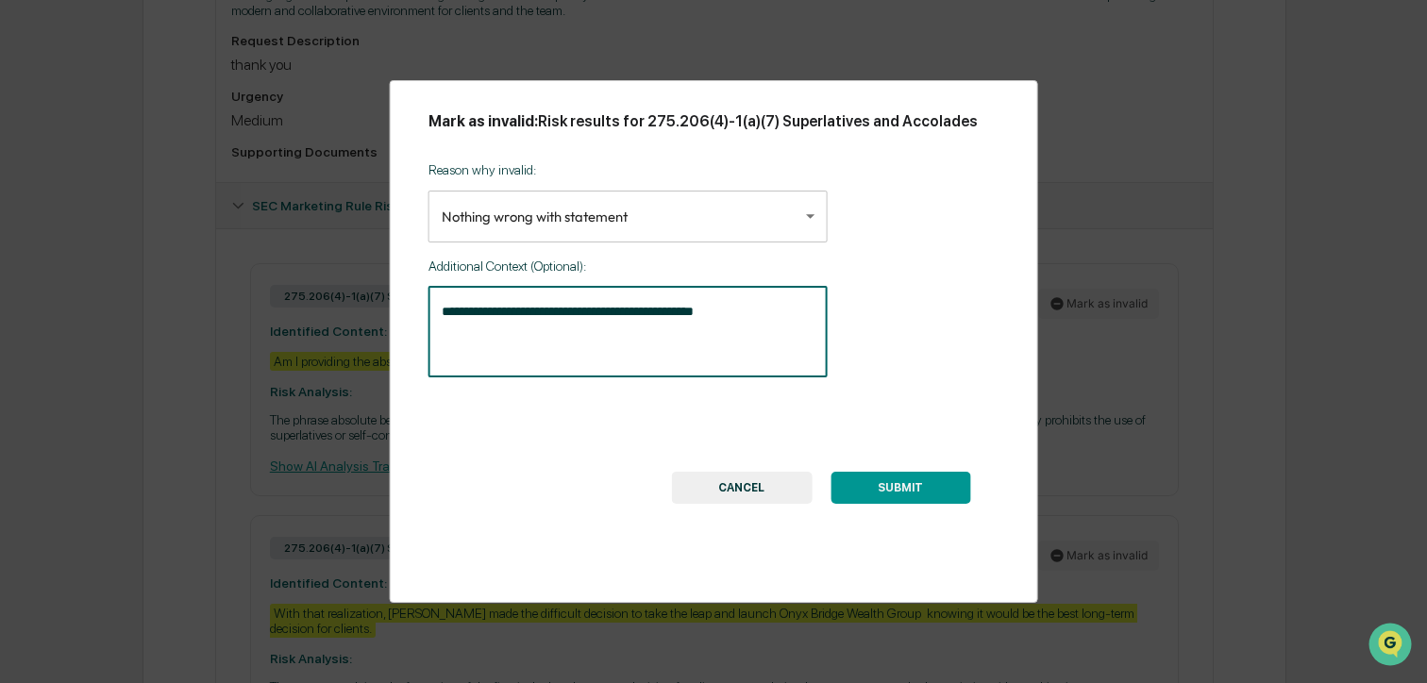
type textarea "**********"
click at [864, 504] on button "SUBMIT" at bounding box center [900, 488] width 140 height 32
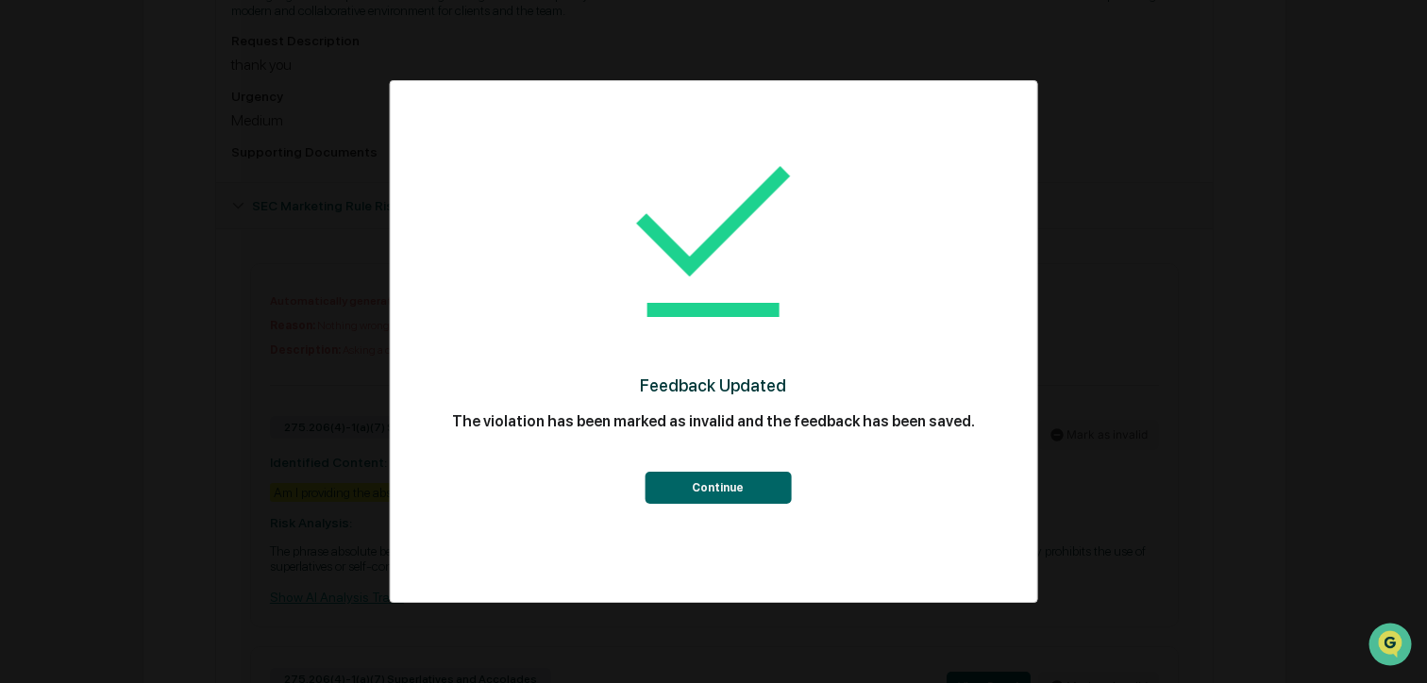
click at [750, 512] on div "Feedback Updated The violation has been marked as invalid and the feedback has …" at bounding box center [713, 316] width 571 height 432
click at [745, 476] on button "Continue" at bounding box center [718, 488] width 146 height 32
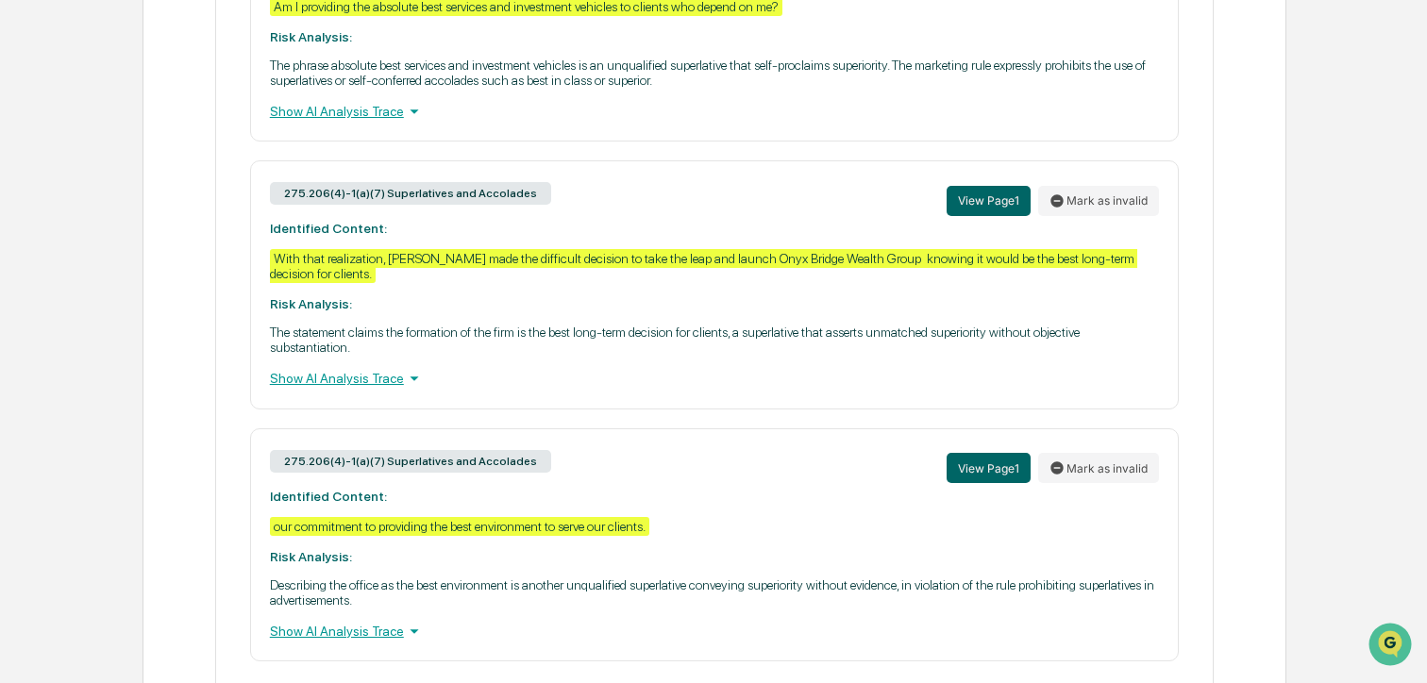
scroll to position [1129, 0]
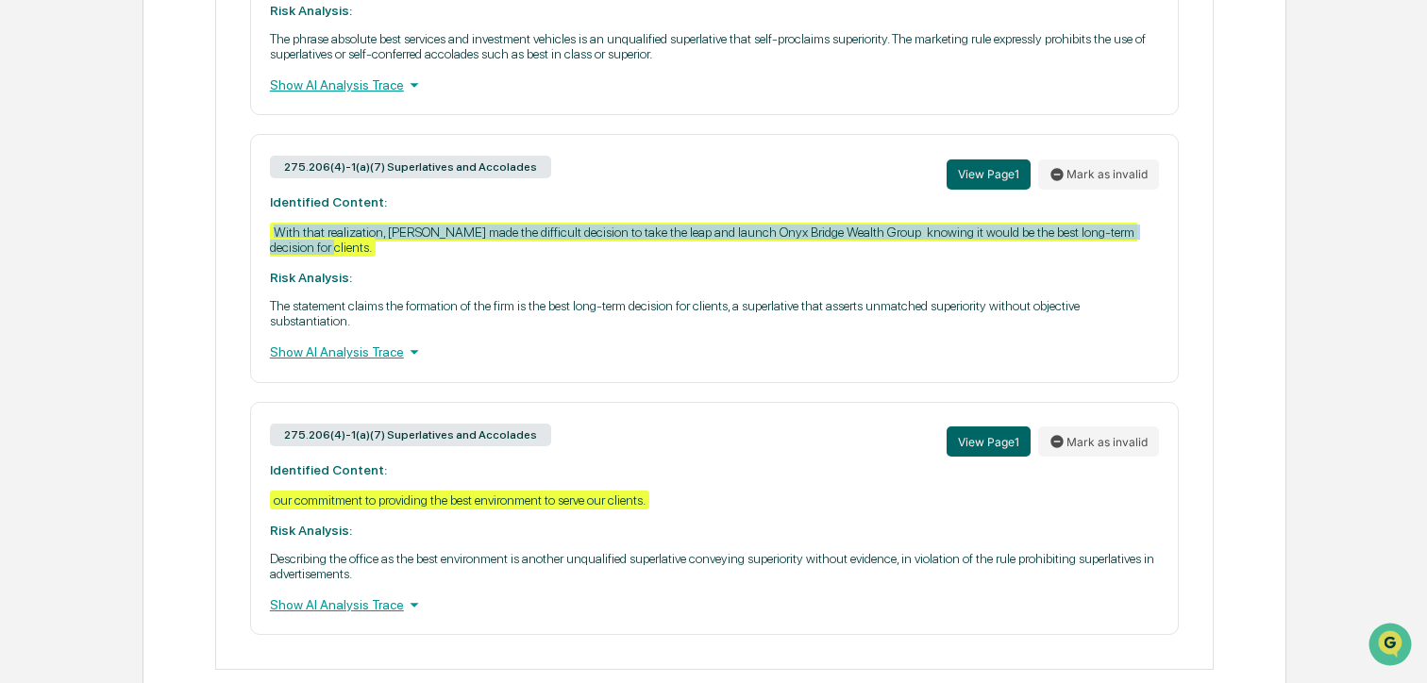
drag, startPoint x: 427, startPoint y: 260, endPoint x: 255, endPoint y: 235, distance: 174.4
click at [255, 235] on div "275.206(4)-1(a)(7) Superlatives and Accolades View Page 1 Mark as invalid Ident…" at bounding box center [714, 258] width 929 height 248
copy div "With that realization, Jared made the difficult decision to take the leap and l…"
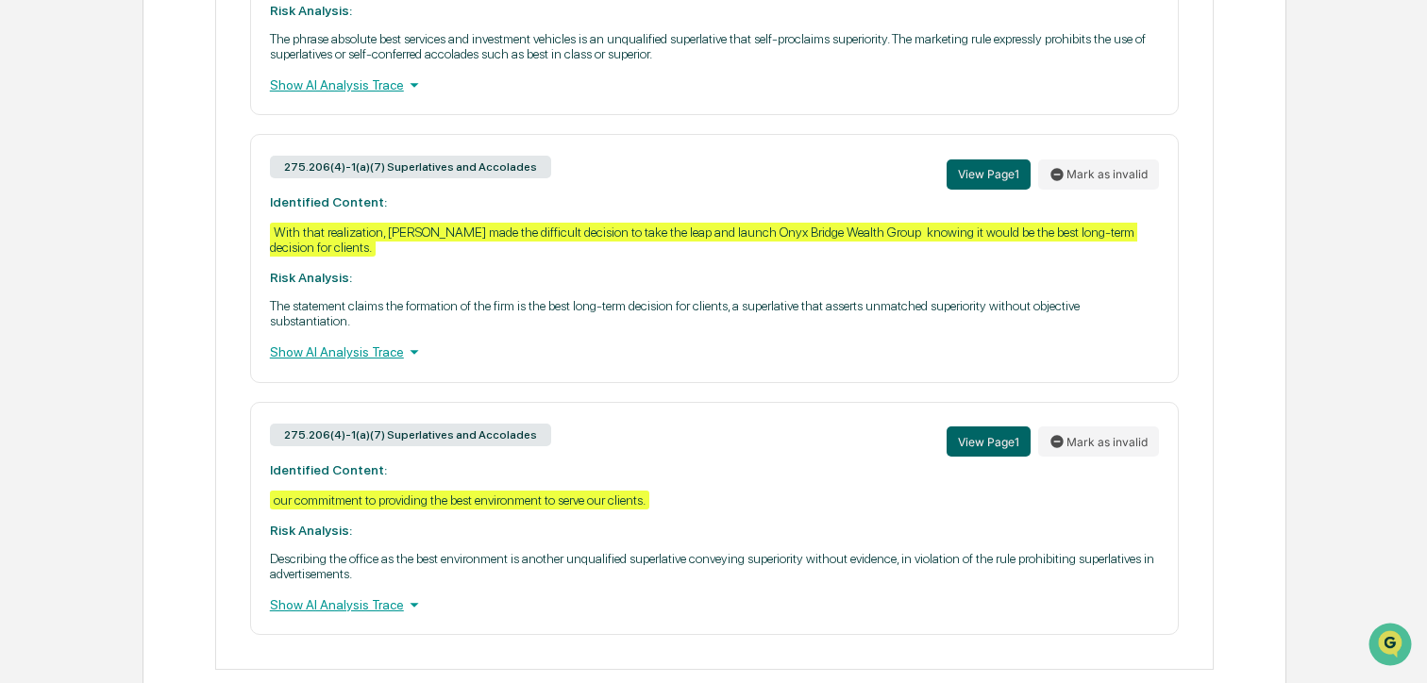
click at [360, 287] on div "275.206(4)-1(a)(7) Superlatives and Accolades View Page 1 Mark as invalid Ident…" at bounding box center [714, 258] width 929 height 248
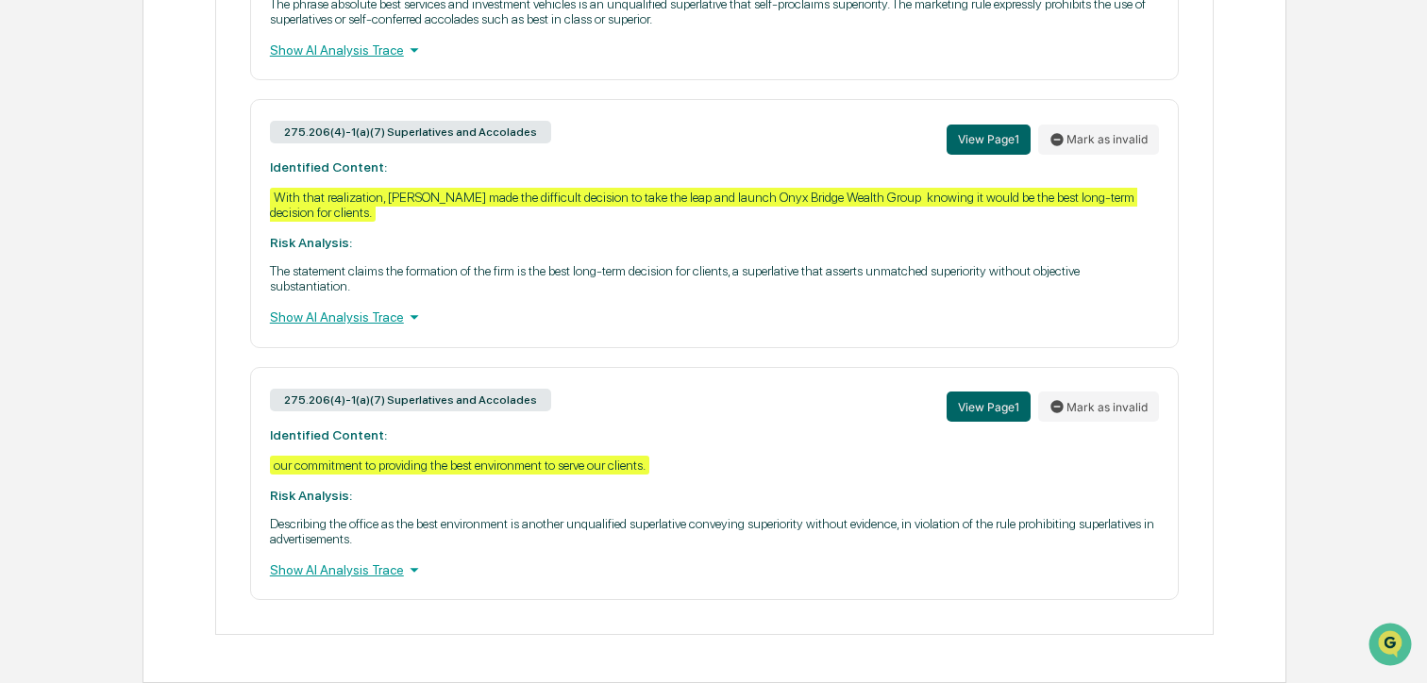
scroll to position [1178, 0]
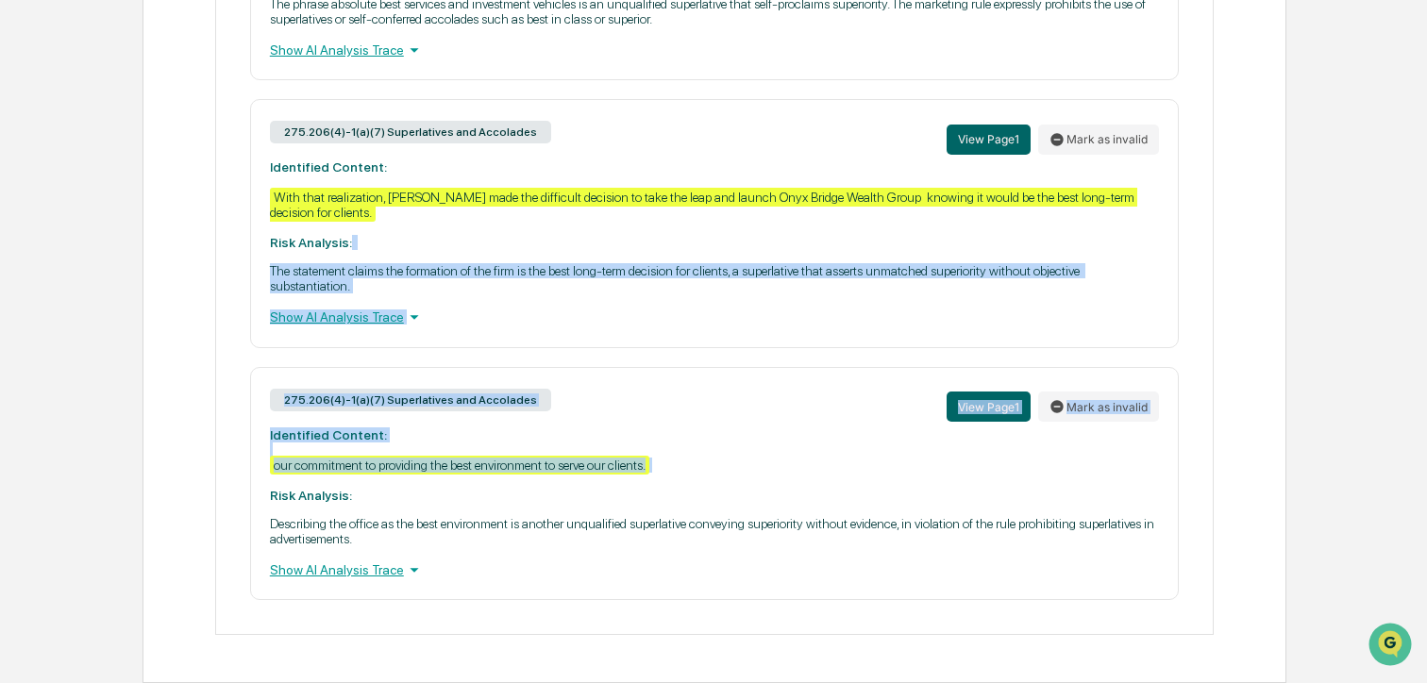
drag, startPoint x: 737, startPoint y: 475, endPoint x: 354, endPoint y: 234, distance: 452.4
click at [354, 234] on div "Automatically generated conflict marked as invalid by Cindy Schlanger Reason: N…" at bounding box center [714, 158] width 966 height 884
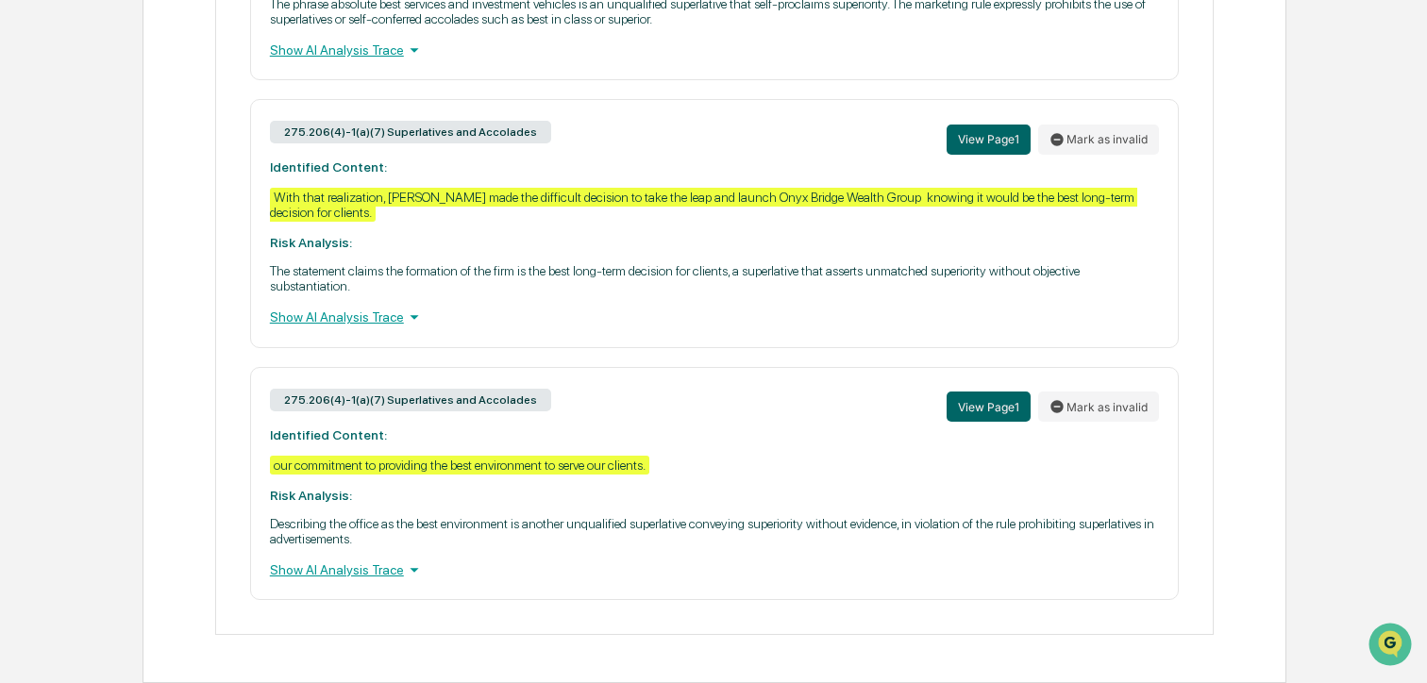
click at [497, 393] on div "275.206(4)-1(a)(7) Superlatives and Accolades" at bounding box center [410, 400] width 281 height 23
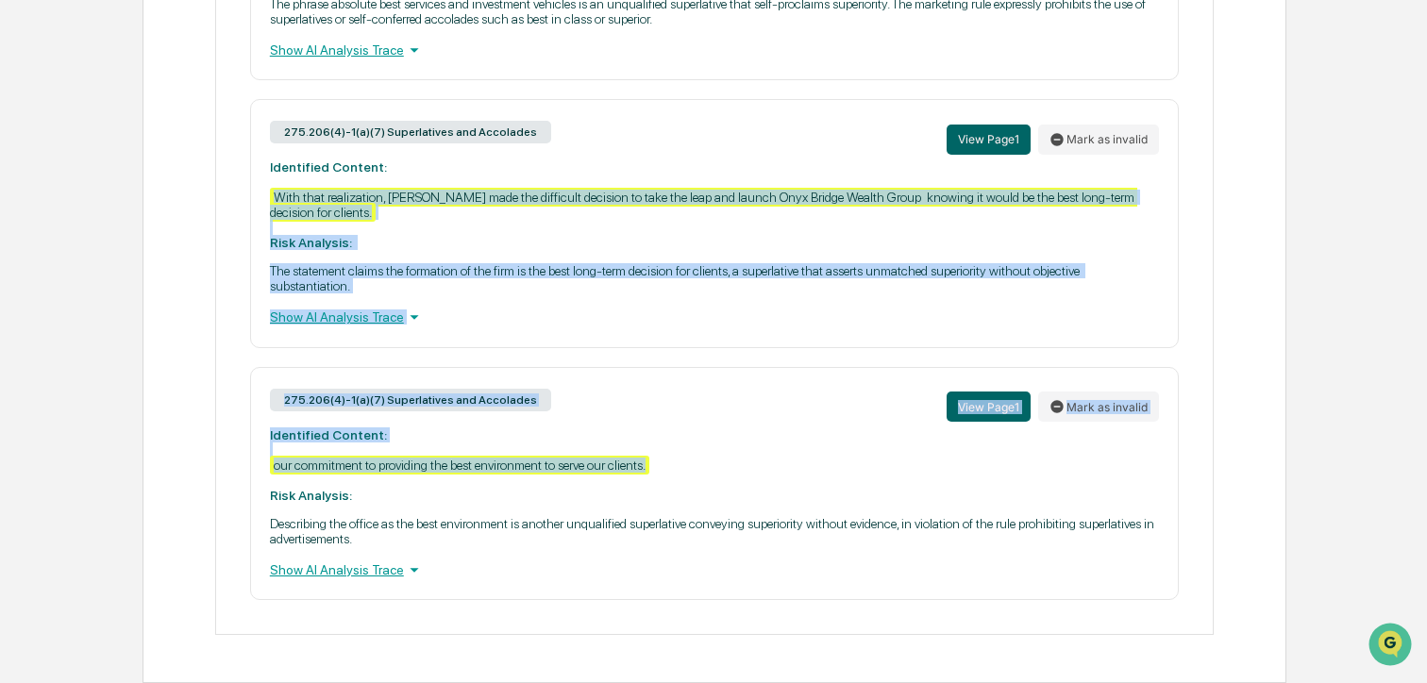
drag, startPoint x: 730, startPoint y: 461, endPoint x: 262, endPoint y: 192, distance: 539.8
click at [262, 192] on div "Automatically generated conflict marked as invalid by Cindy Schlanger Reason: N…" at bounding box center [714, 158] width 966 height 884
copy div "With that realization, Jared made the difficult decision to take the leap and l…"
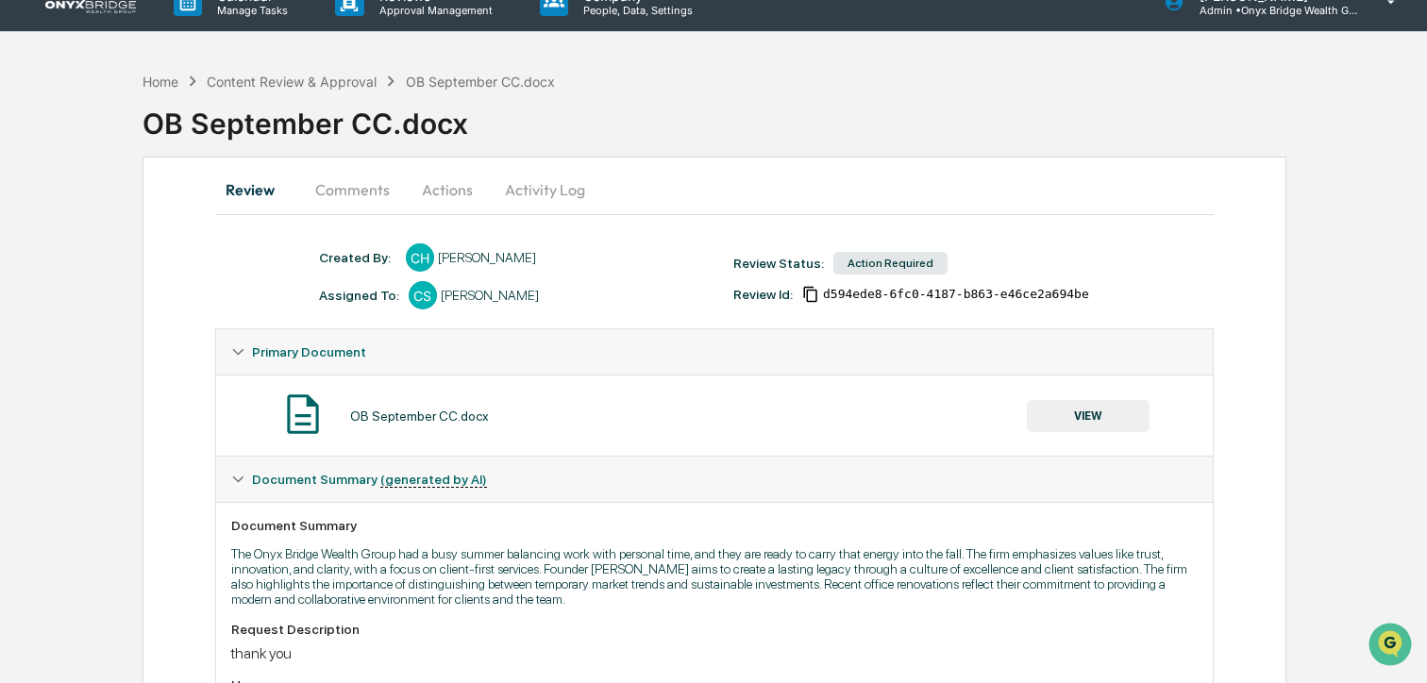
scroll to position [0, 0]
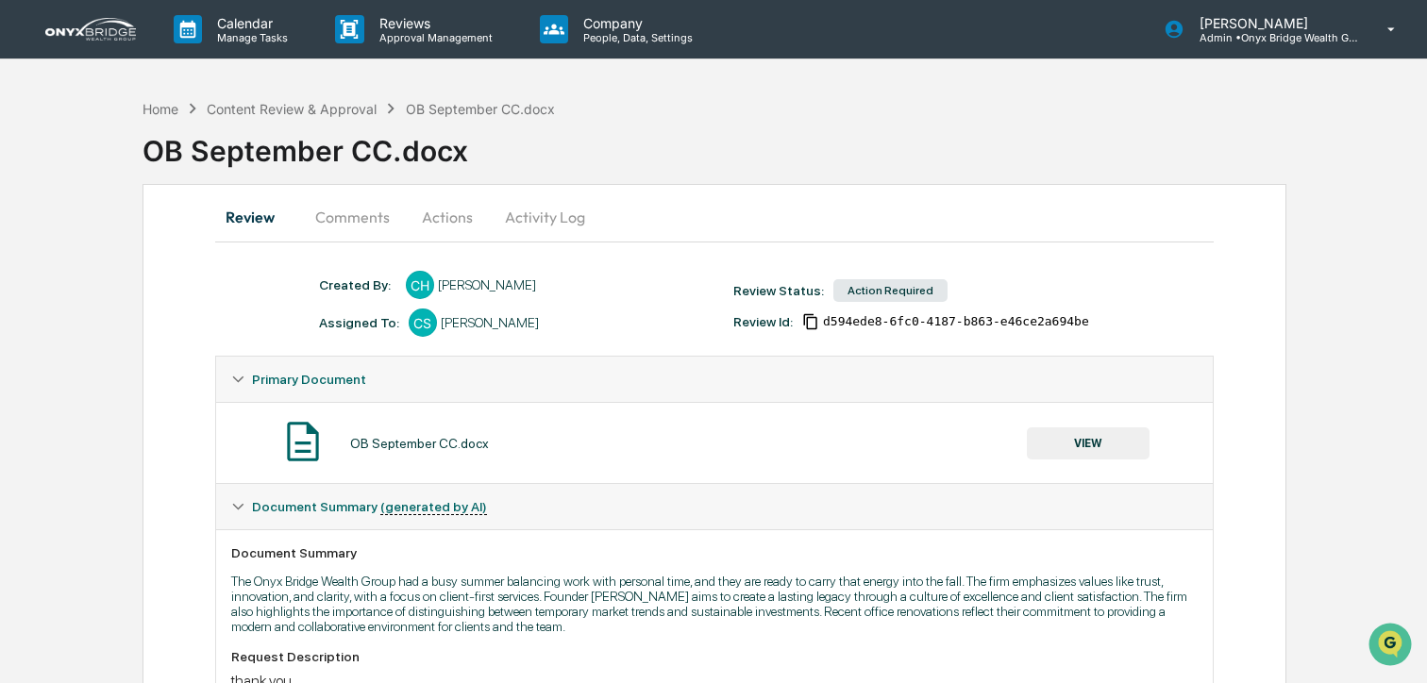
click at [445, 223] on button "Actions" at bounding box center [447, 216] width 85 height 45
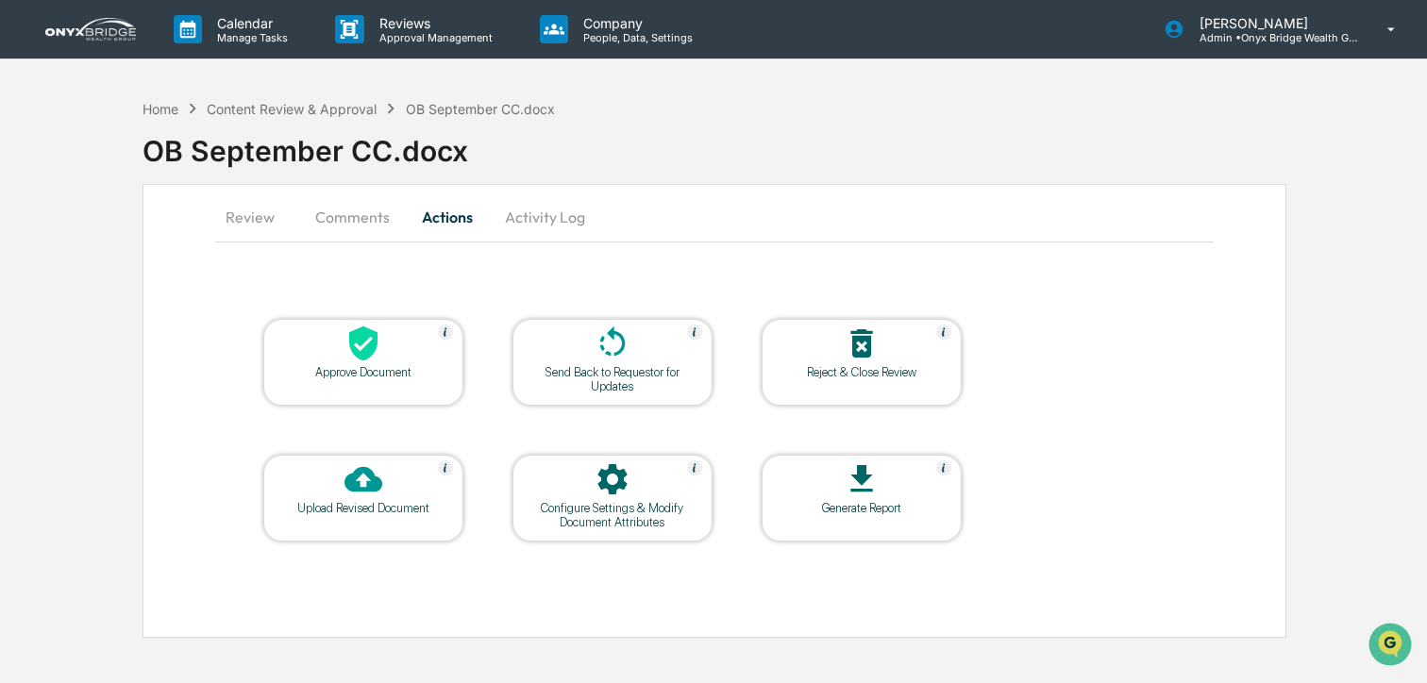
click at [589, 343] on div at bounding box center [612, 345] width 189 height 41
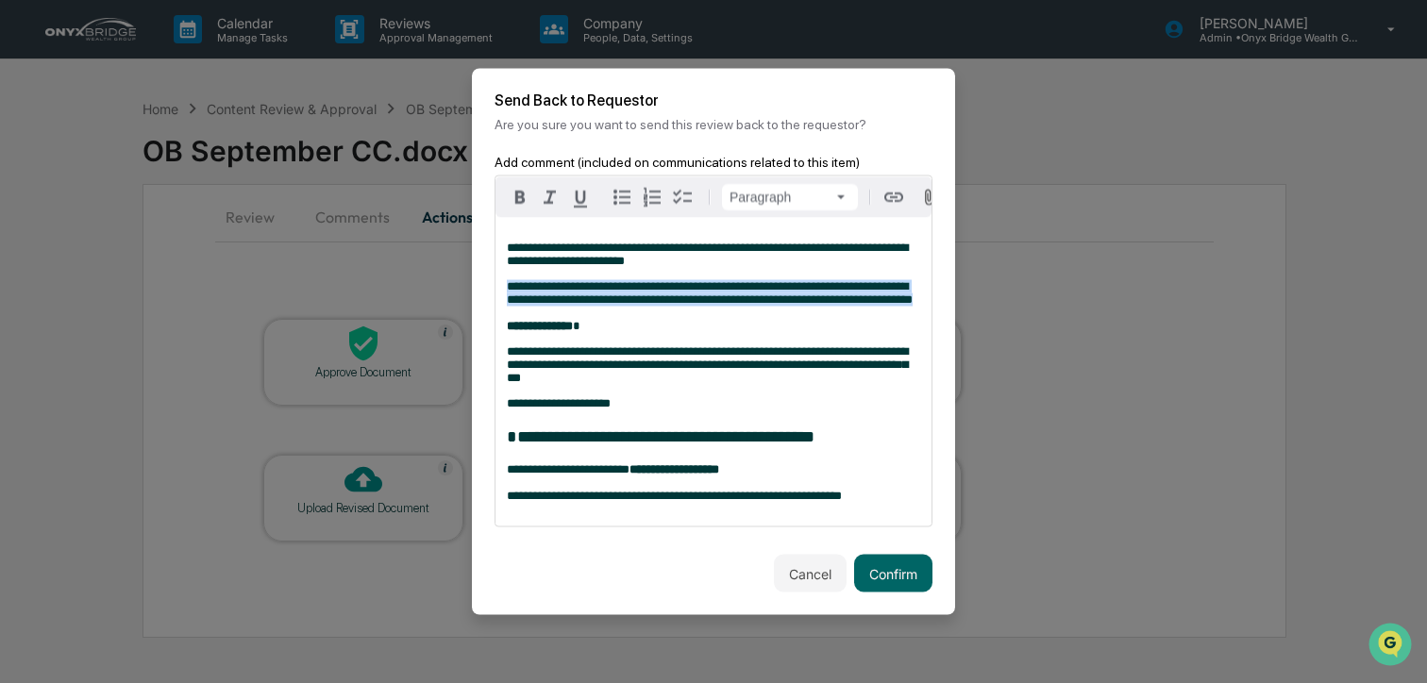
drag, startPoint x: 507, startPoint y: 278, endPoint x: 686, endPoint y: 310, distance: 182.0
click at [686, 310] on p "**********" at bounding box center [713, 306] width 413 height 53
click at [515, 186] on icon "button" at bounding box center [520, 197] width 23 height 23
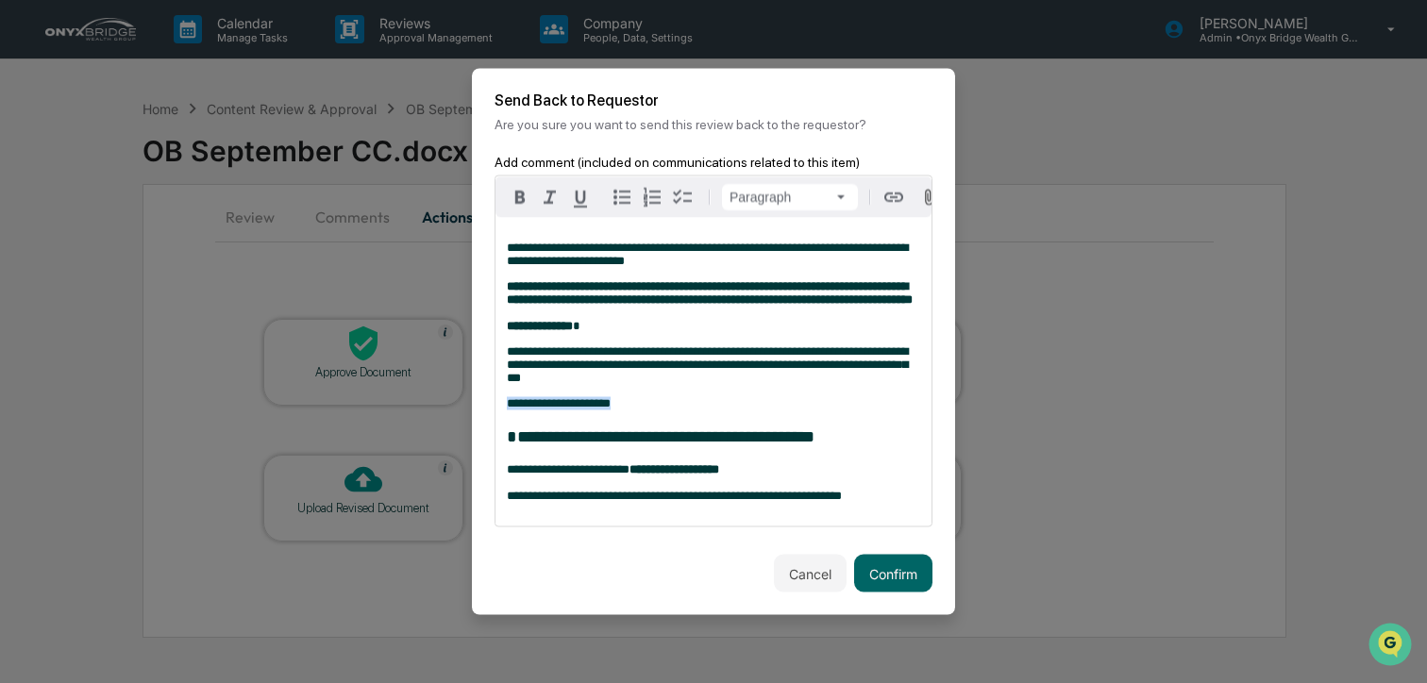
drag, startPoint x: 654, startPoint y: 415, endPoint x: 496, endPoint y: 411, distance: 157.7
click at [496, 411] on div "**********" at bounding box center [713, 372] width 436 height 309
drag, startPoint x: 903, startPoint y: 447, endPoint x: 498, endPoint y: 435, distance: 405.0
click at [498, 435] on div "**********" at bounding box center [713, 372] width 436 height 309
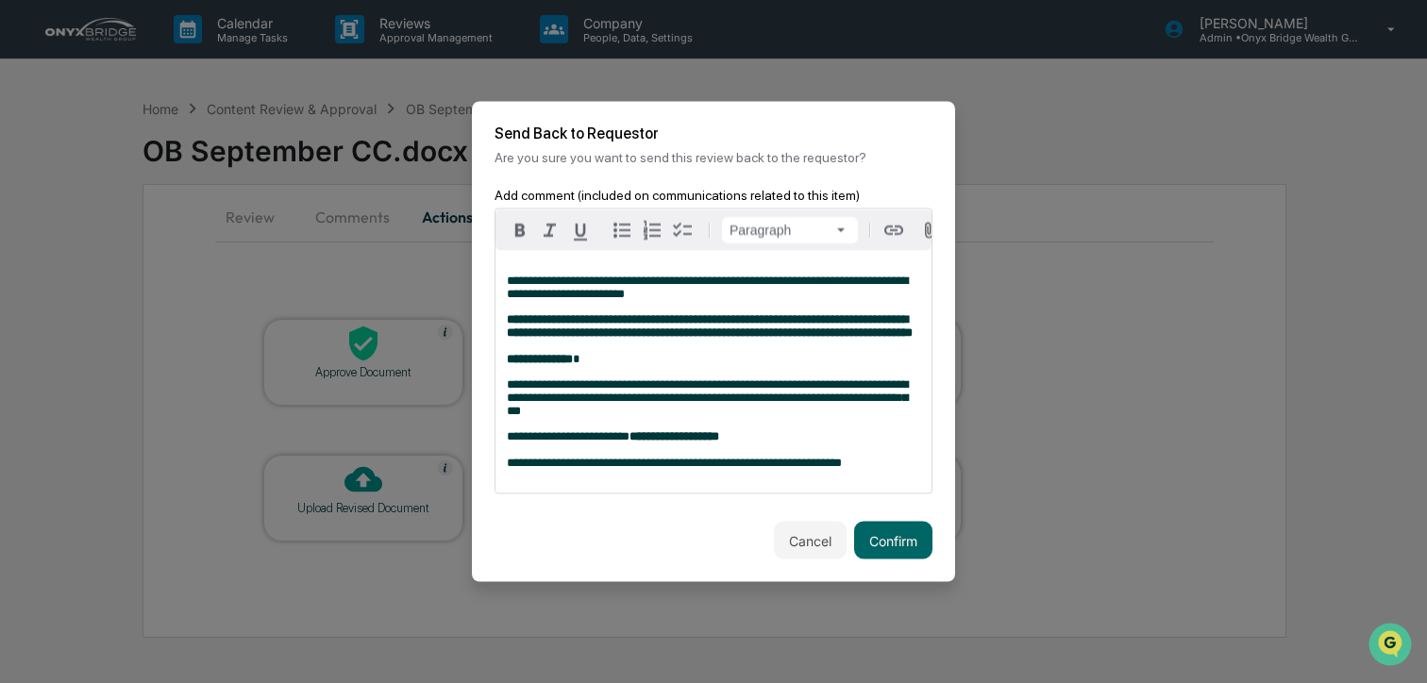
click at [695, 469] on span "**********" at bounding box center [674, 463] width 335 height 12
drag, startPoint x: 782, startPoint y: 452, endPoint x: 478, endPoint y: 447, distance: 304.8
click at [478, 447] on div "**********" at bounding box center [713, 355] width 483 height 334
drag, startPoint x: 910, startPoint y: 478, endPoint x: 478, endPoint y: 476, distance: 431.3
click at [478, 476] on div "**********" at bounding box center [713, 355] width 483 height 334
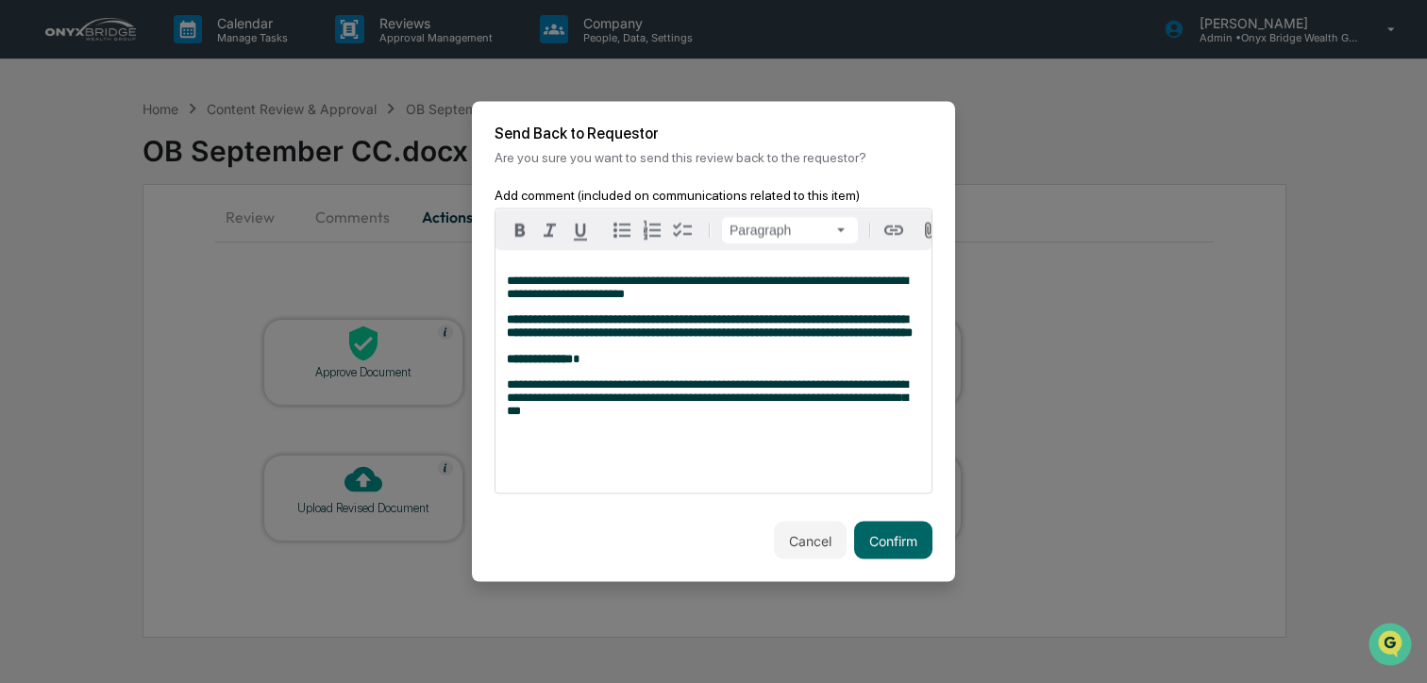
click at [769, 352] on p "**********" at bounding box center [713, 339] width 413 height 53
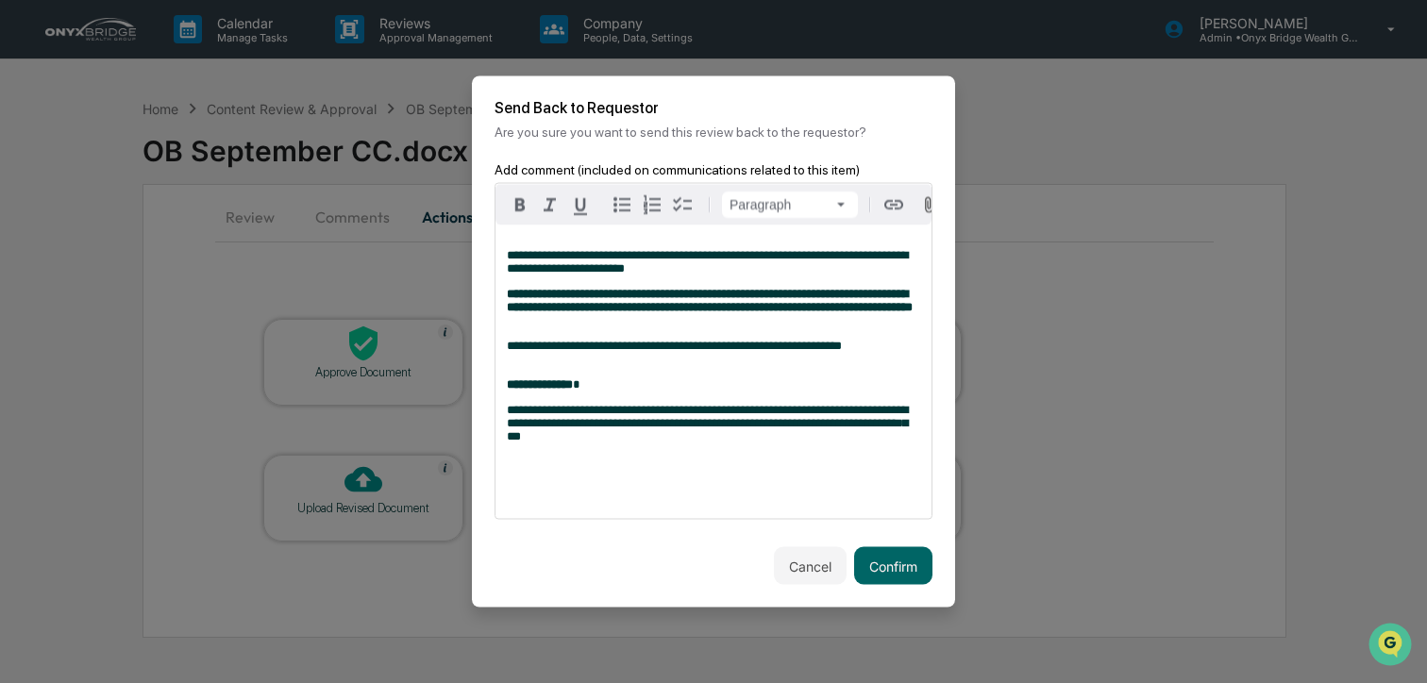
click at [512, 352] on span "**********" at bounding box center [674, 346] width 335 height 12
click at [545, 352] on span "**********" at bounding box center [674, 346] width 335 height 12
click at [516, 198] on icon "button" at bounding box center [519, 204] width 9 height 13
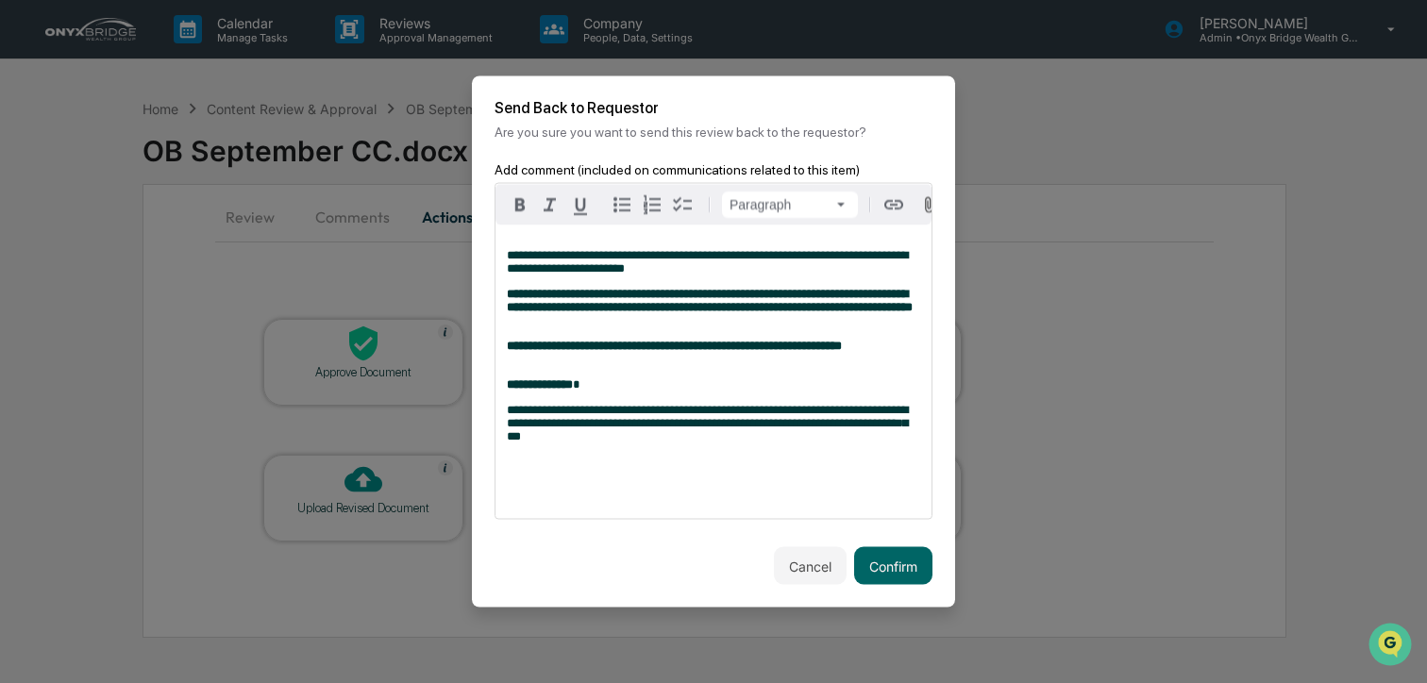
click at [597, 476] on p at bounding box center [713, 476] width 413 height 40
click at [880, 585] on button "Confirm" at bounding box center [893, 566] width 78 height 38
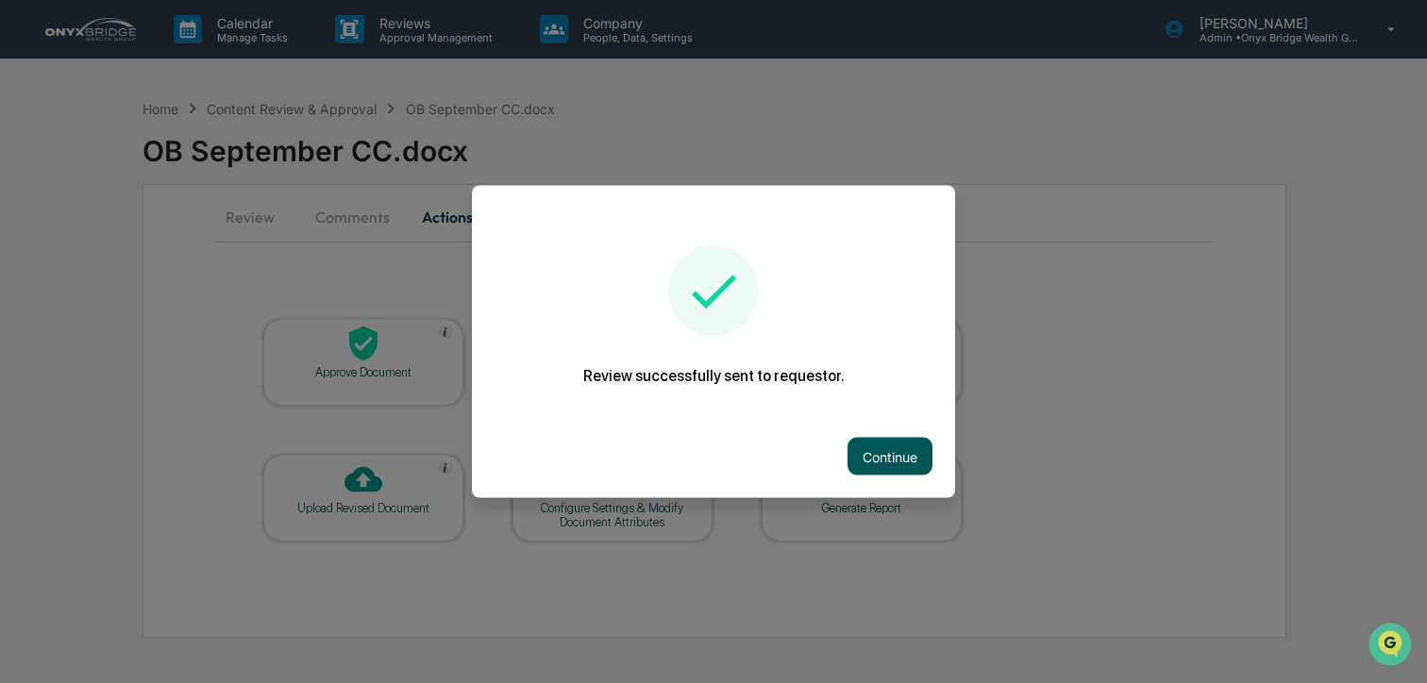
click at [891, 460] on button "Continue" at bounding box center [889, 457] width 85 height 38
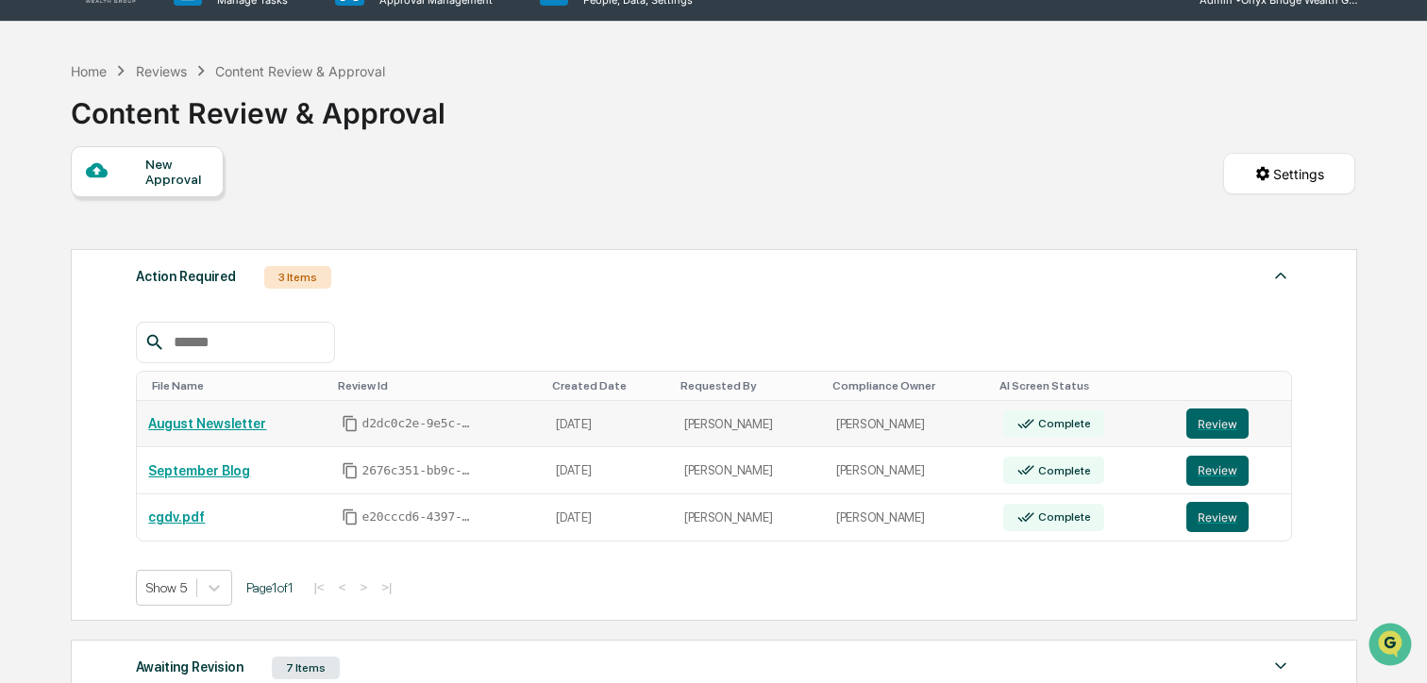
scroll to position [50, 0]
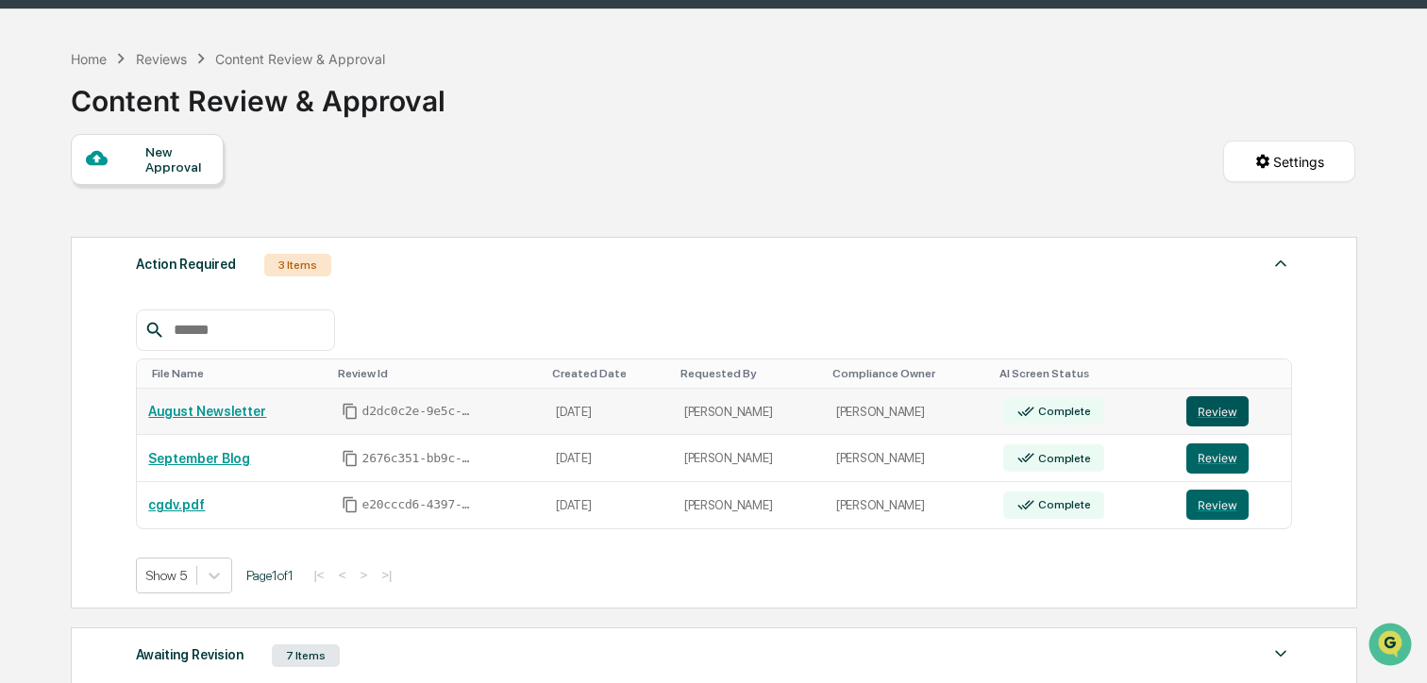
click at [1233, 405] on button "Review" at bounding box center [1217, 411] width 62 height 30
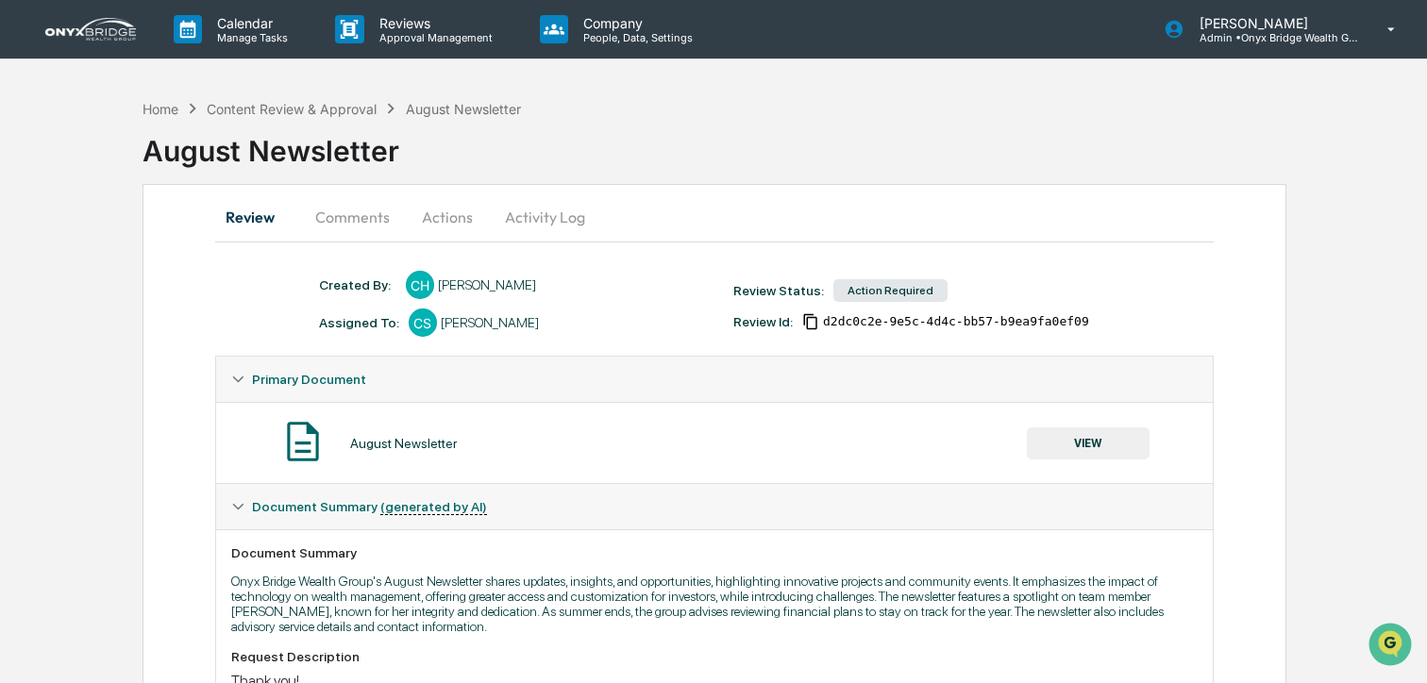
click at [435, 211] on button "Actions" at bounding box center [447, 216] width 85 height 45
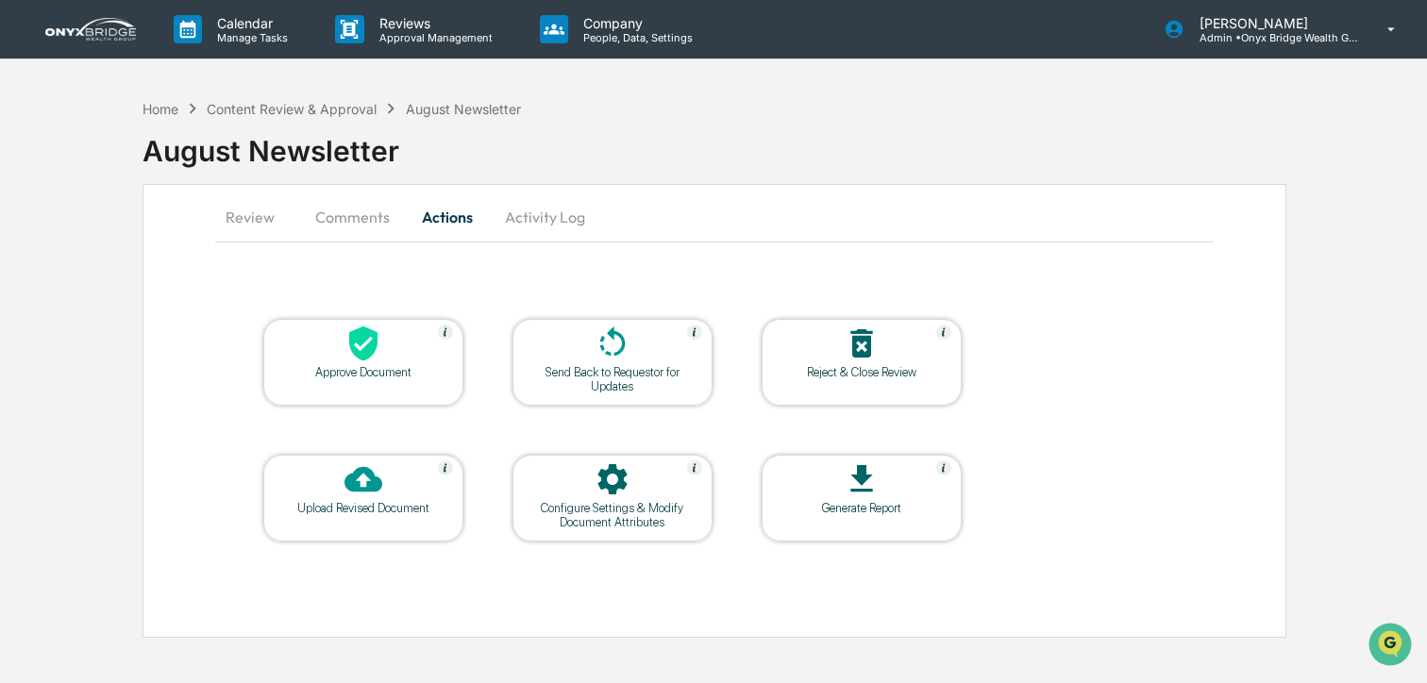
click at [358, 347] on icon at bounding box center [363, 344] width 38 height 38
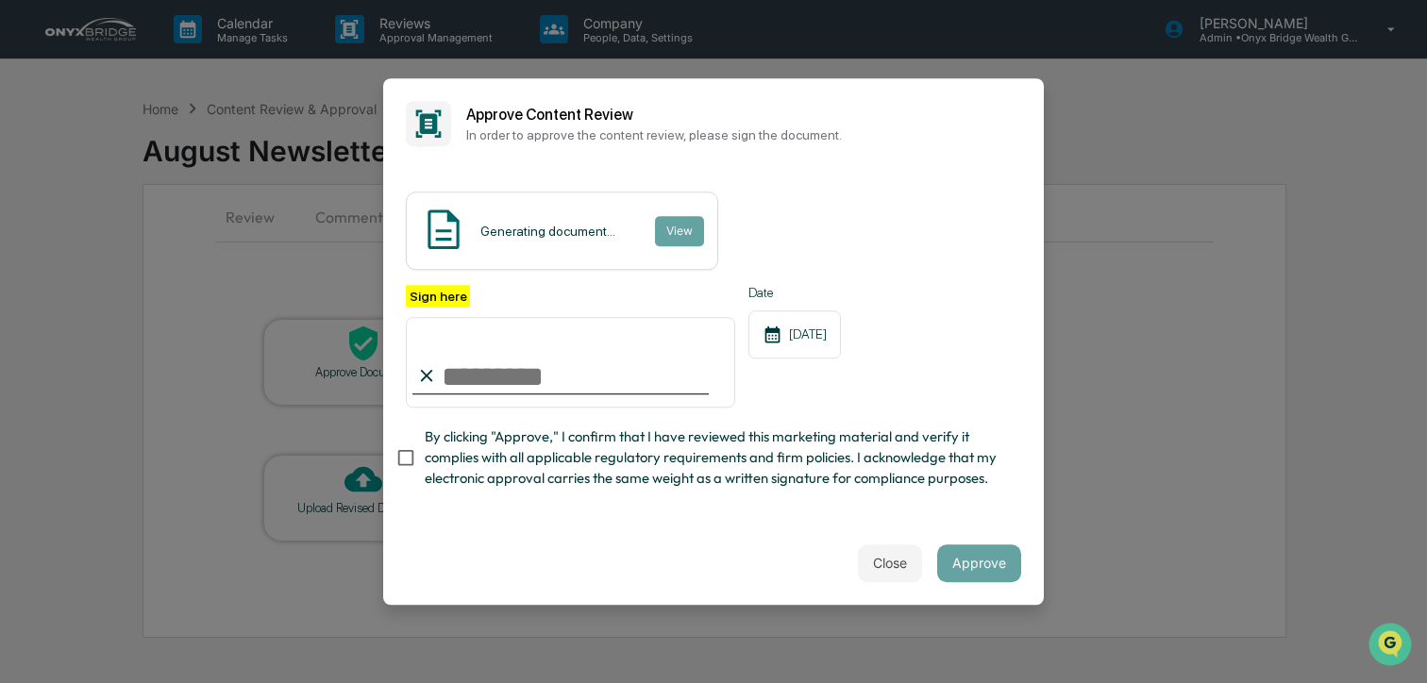
click at [512, 382] on input "Sign here" at bounding box center [570, 362] width 329 height 91
type input "**********"
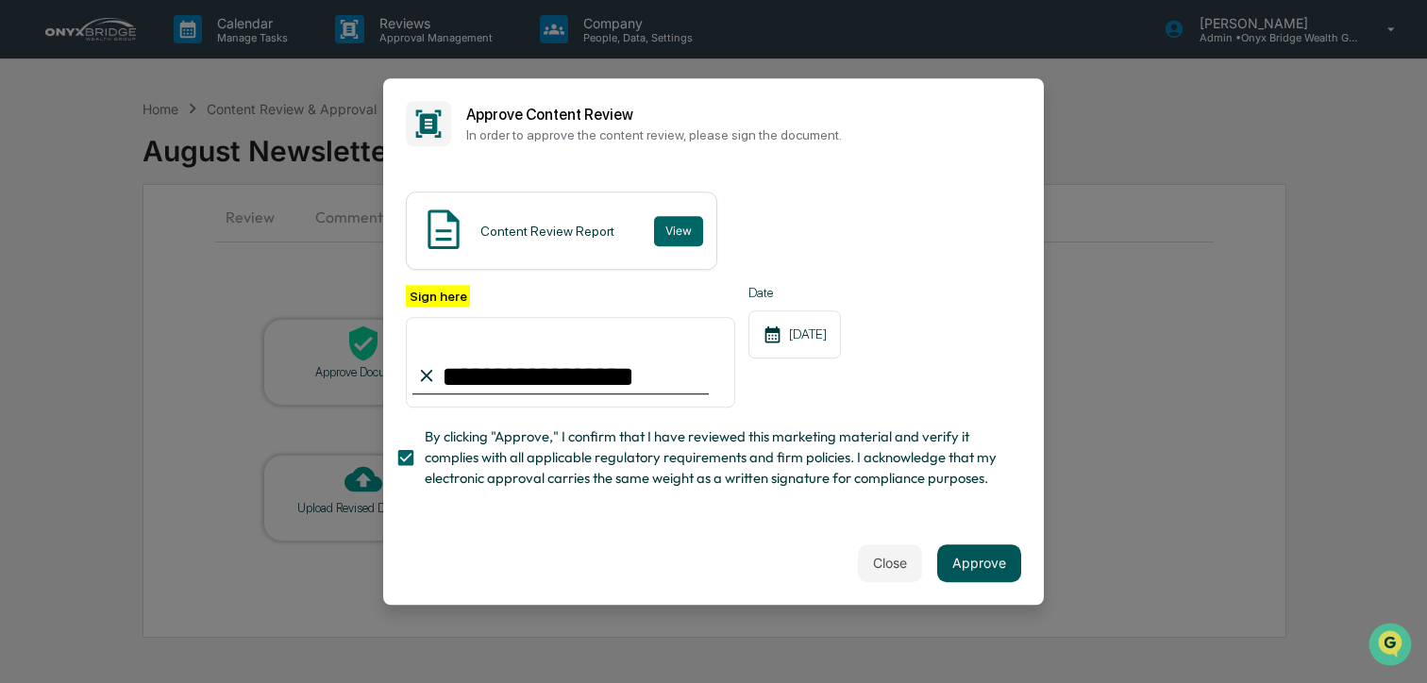
click at [979, 558] on button "Approve" at bounding box center [979, 564] width 84 height 38
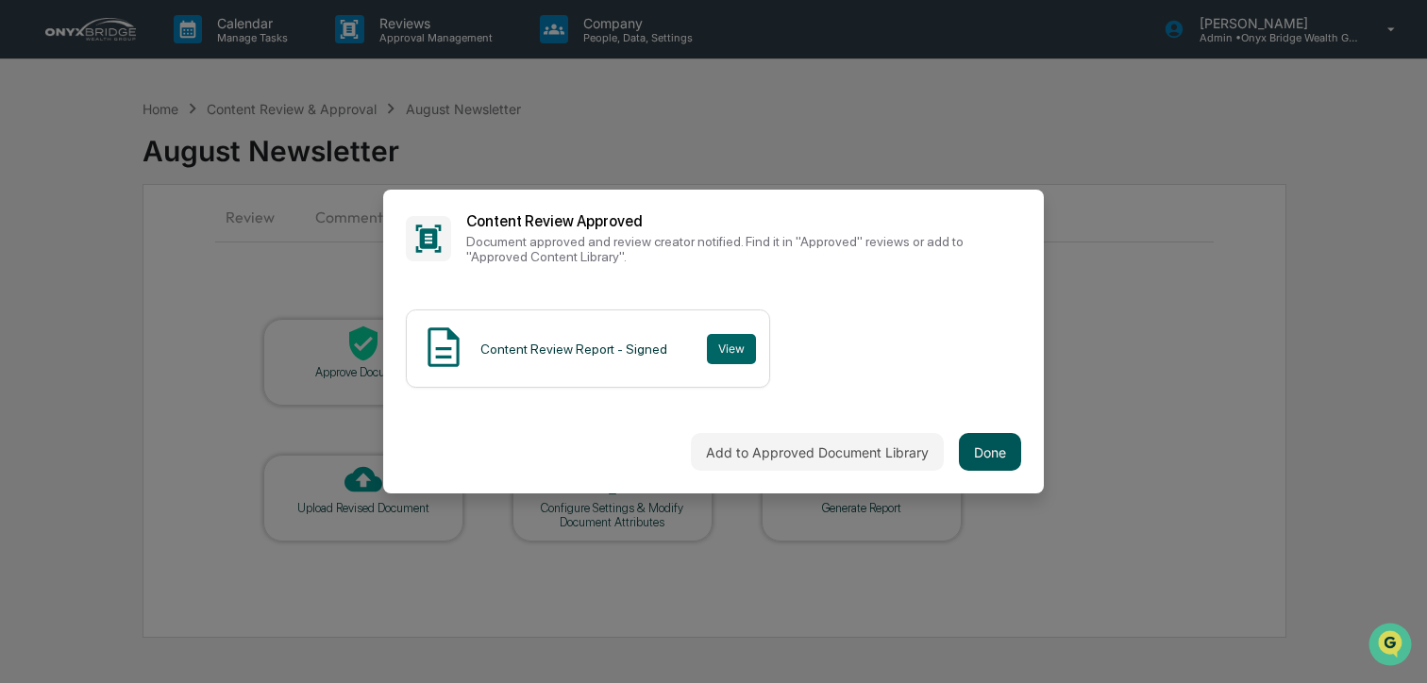
click at [997, 460] on button "Done" at bounding box center [990, 452] width 62 height 38
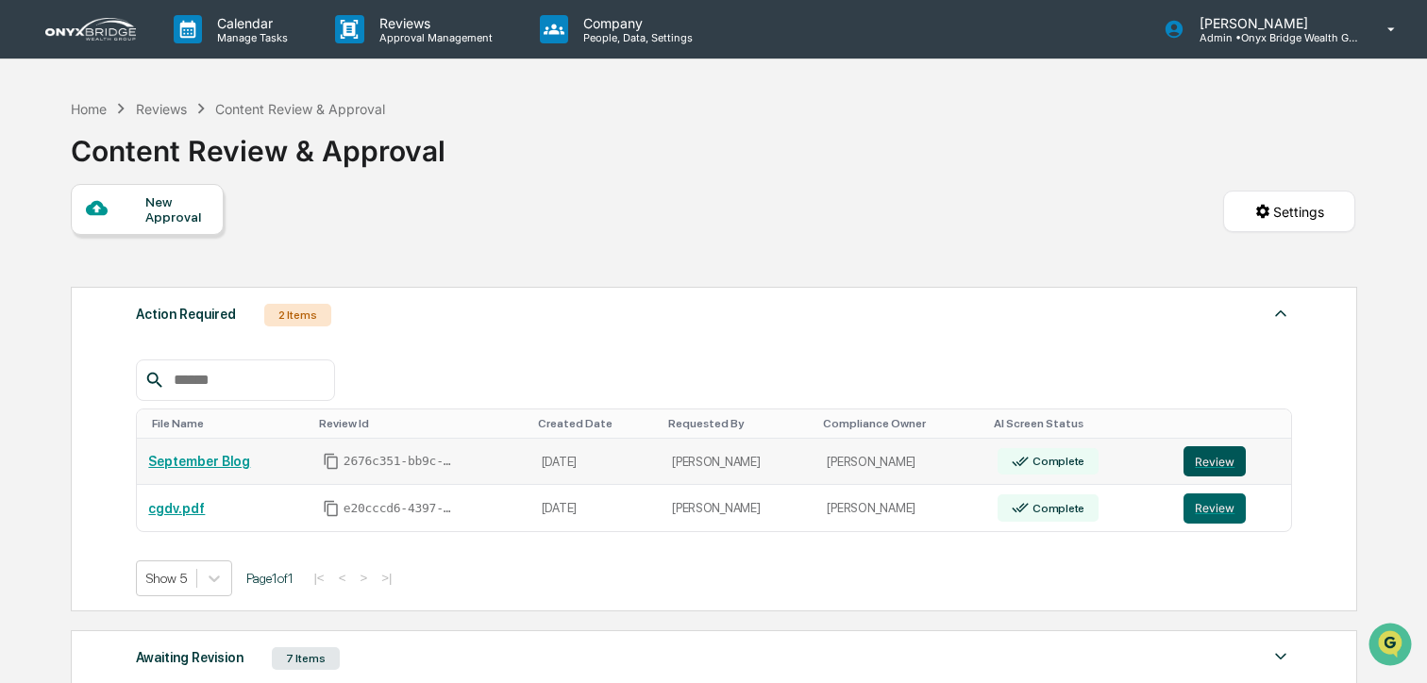
click at [1221, 460] on button "Review" at bounding box center [1214, 461] width 62 height 30
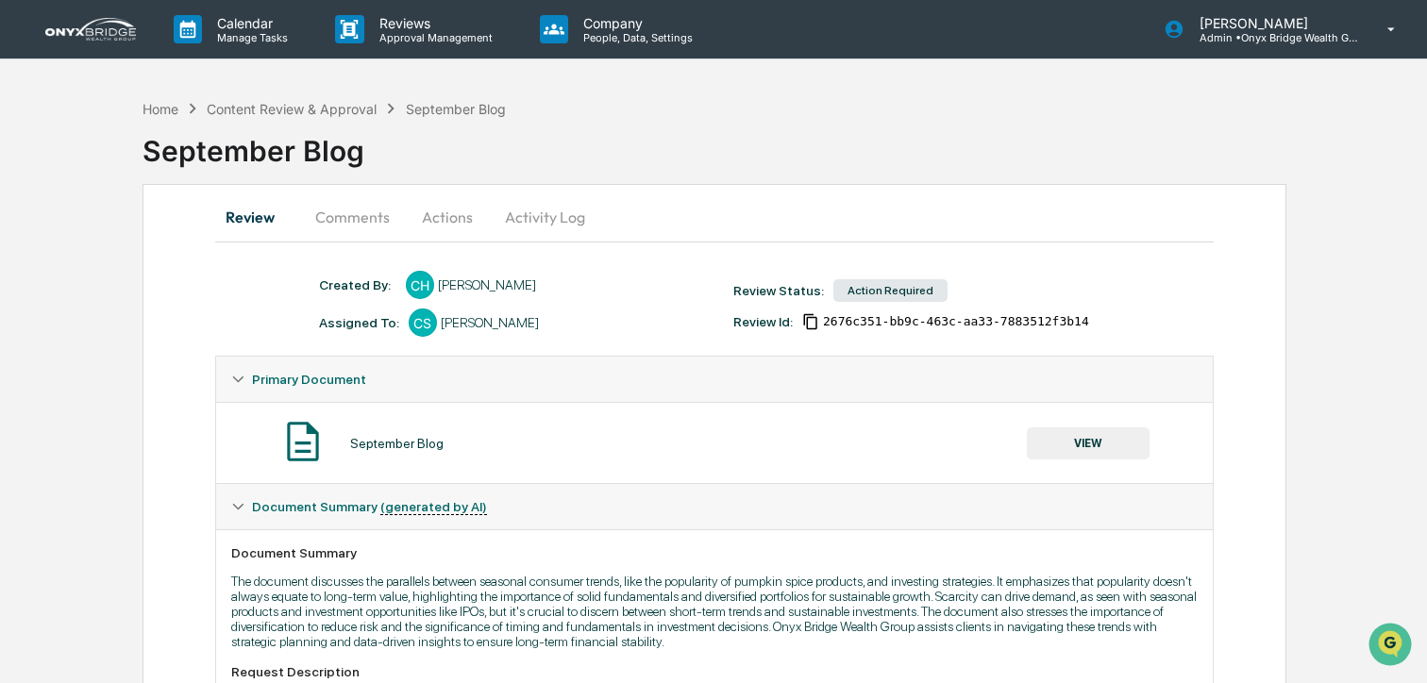
click at [436, 214] on button "Actions" at bounding box center [447, 216] width 85 height 45
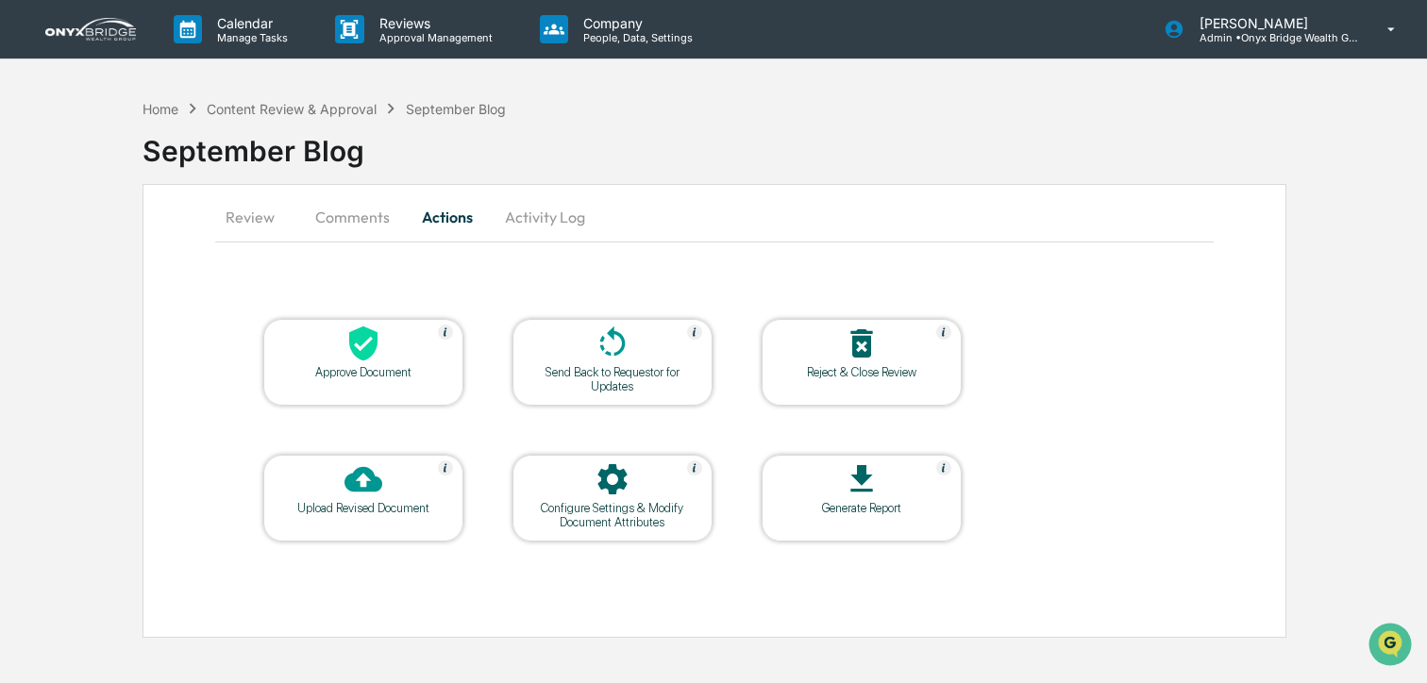
click at [376, 361] on icon at bounding box center [363, 344] width 38 height 38
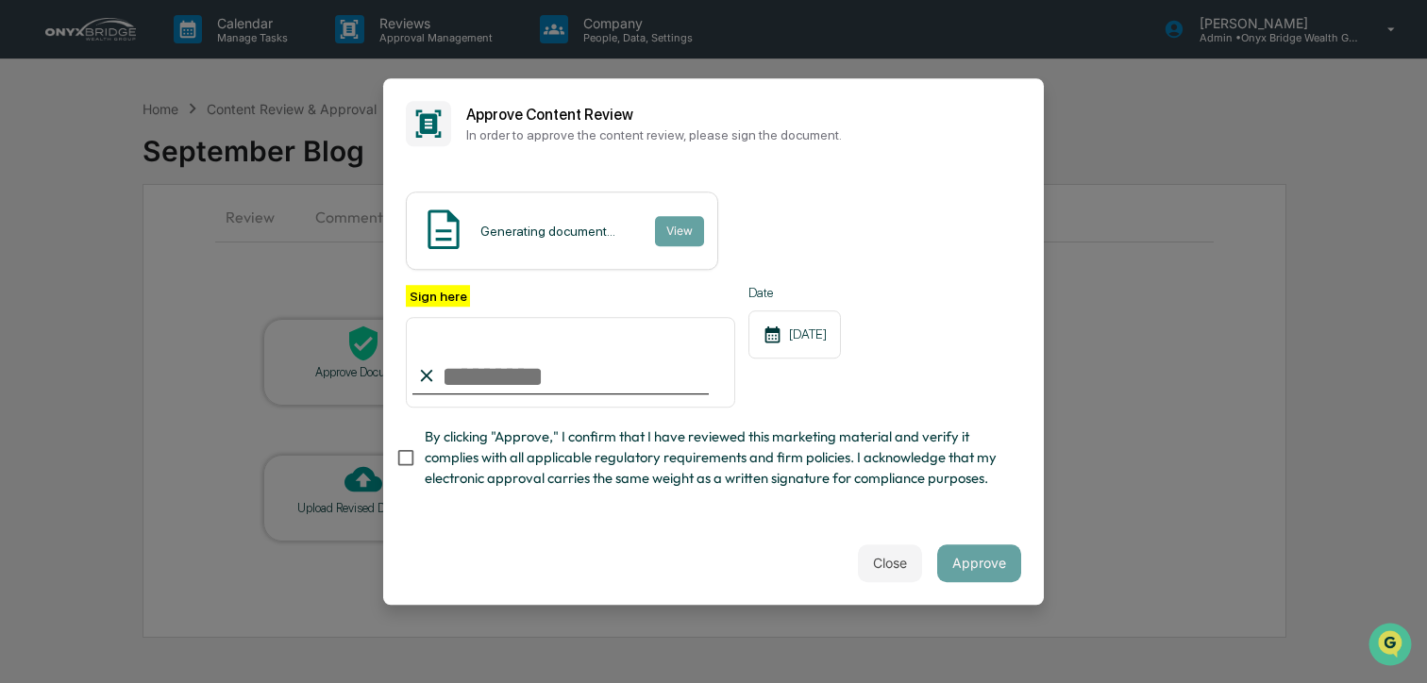
click at [603, 377] on input "Sign here" at bounding box center [570, 362] width 329 height 91
type input "**********"
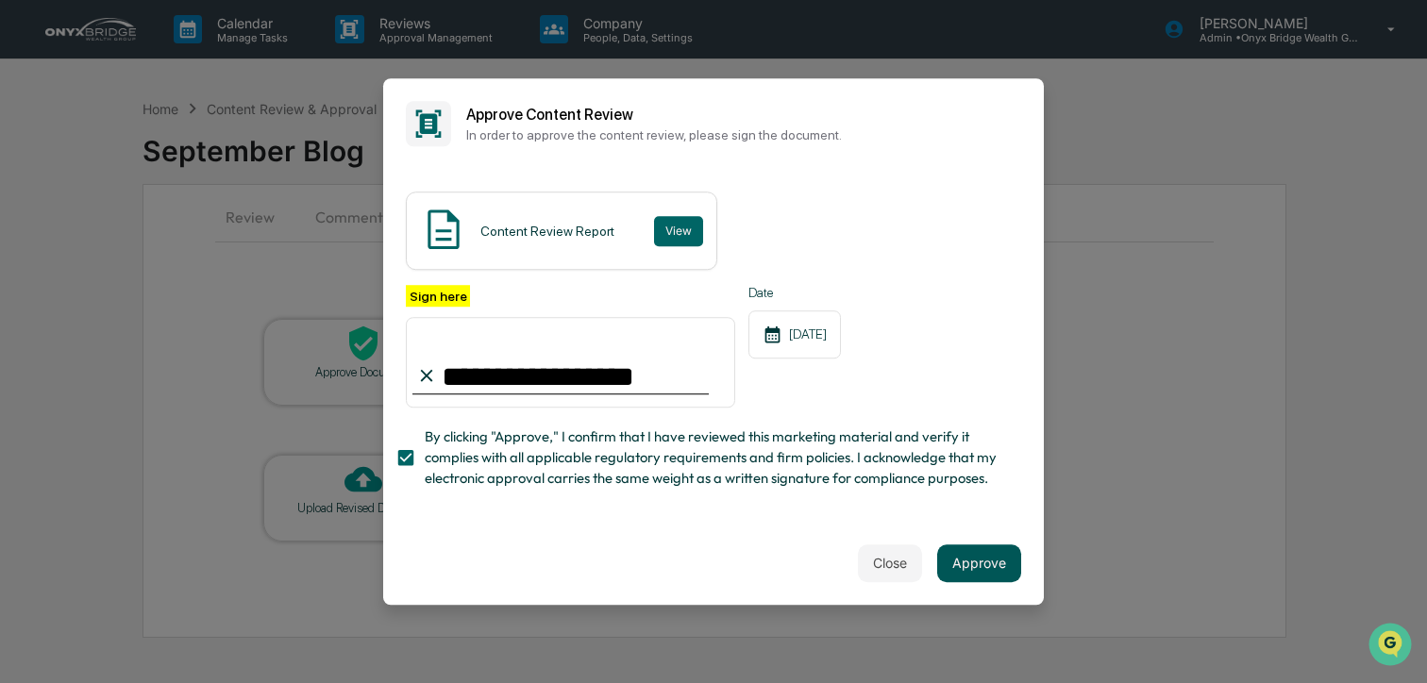
click at [974, 575] on button "Approve" at bounding box center [979, 564] width 84 height 38
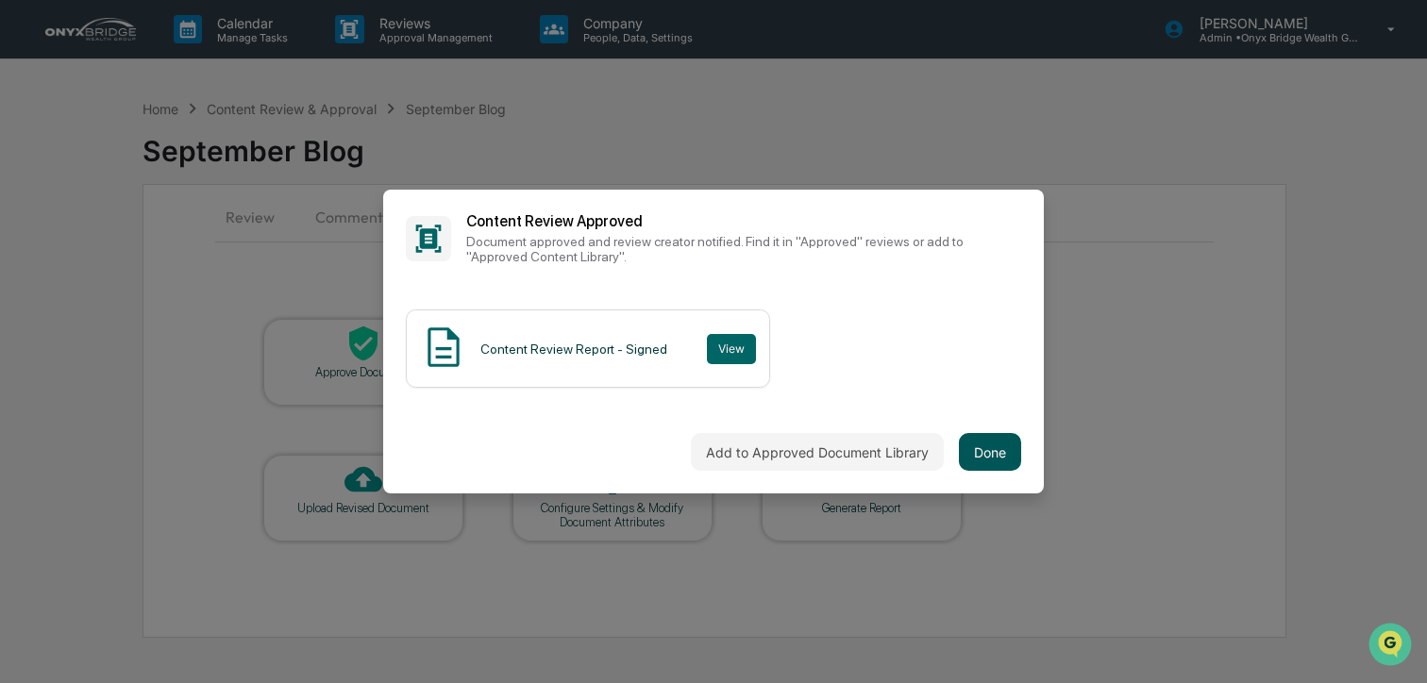
click at [1000, 440] on button "Done" at bounding box center [990, 452] width 62 height 38
